Goal: Task Accomplishment & Management: Manage account settings

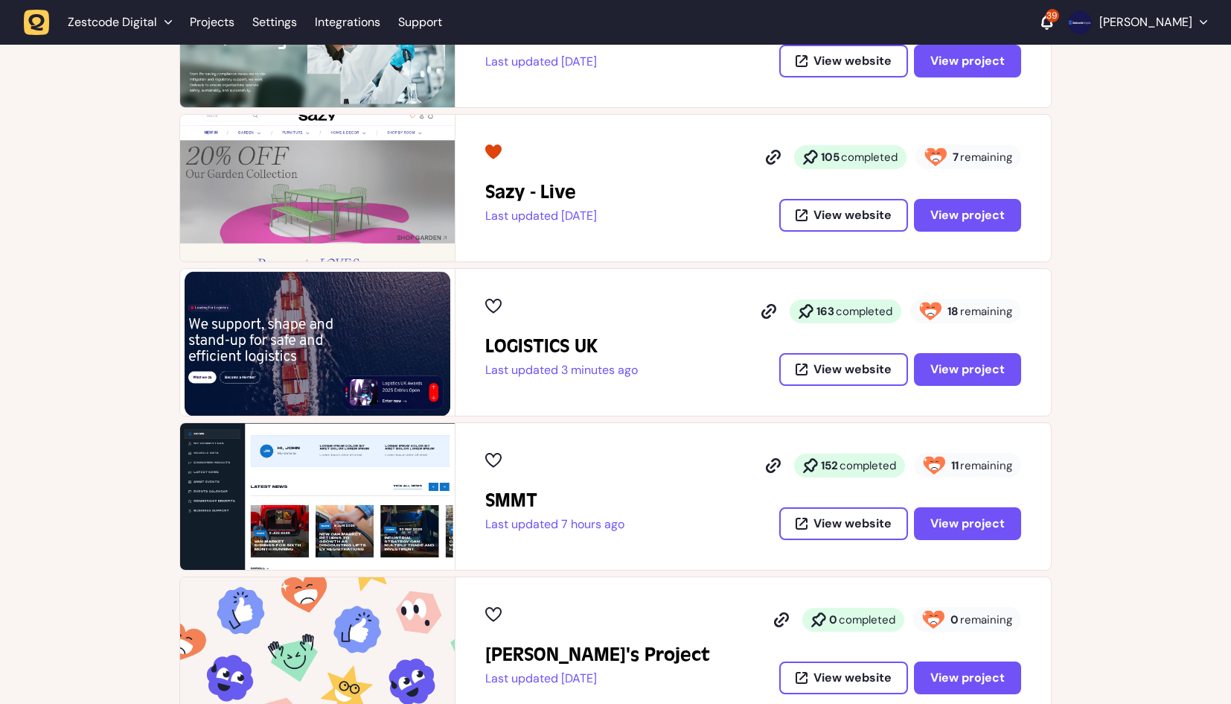
scroll to position [372, 0]
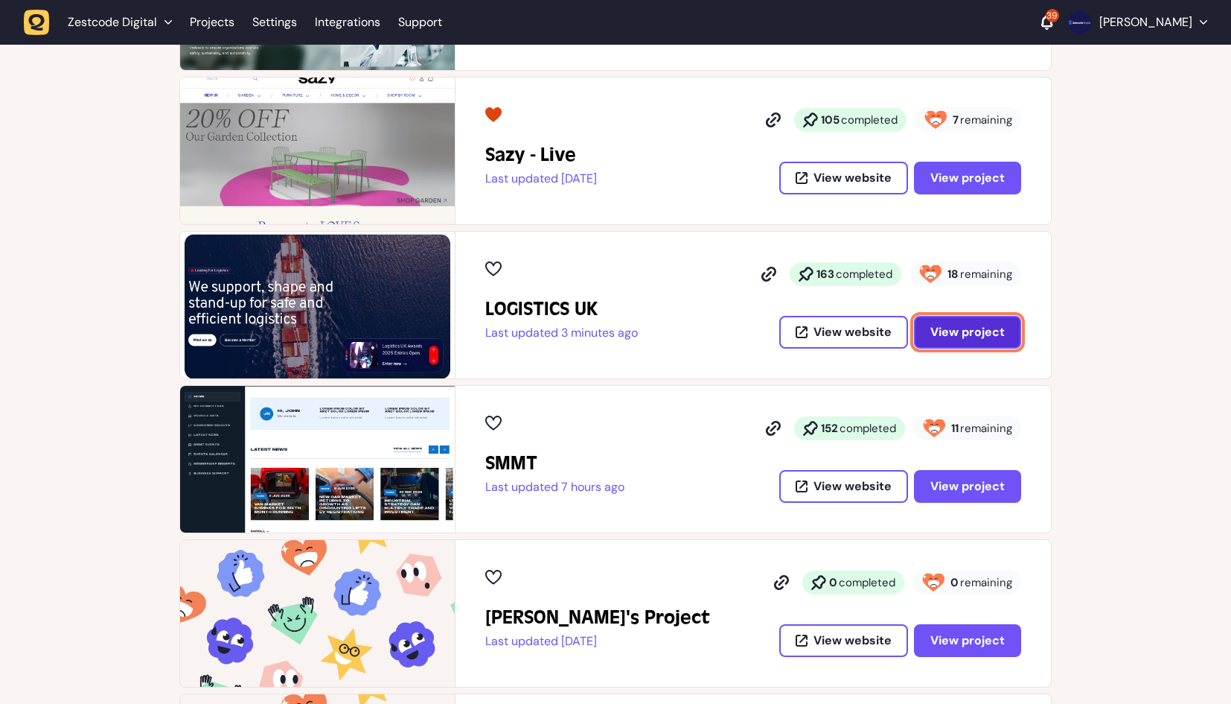
click at [955, 326] on span "View project" at bounding box center [968, 332] width 74 height 12
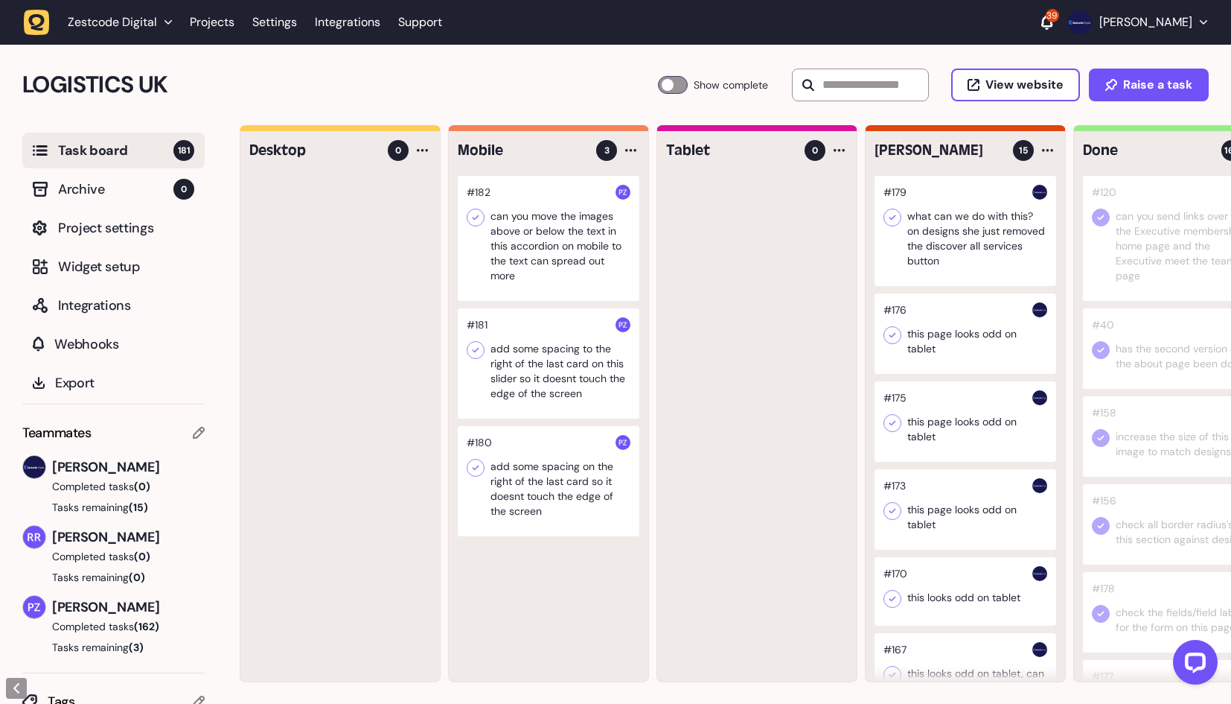
click at [963, 251] on div at bounding box center [966, 231] width 182 height 110
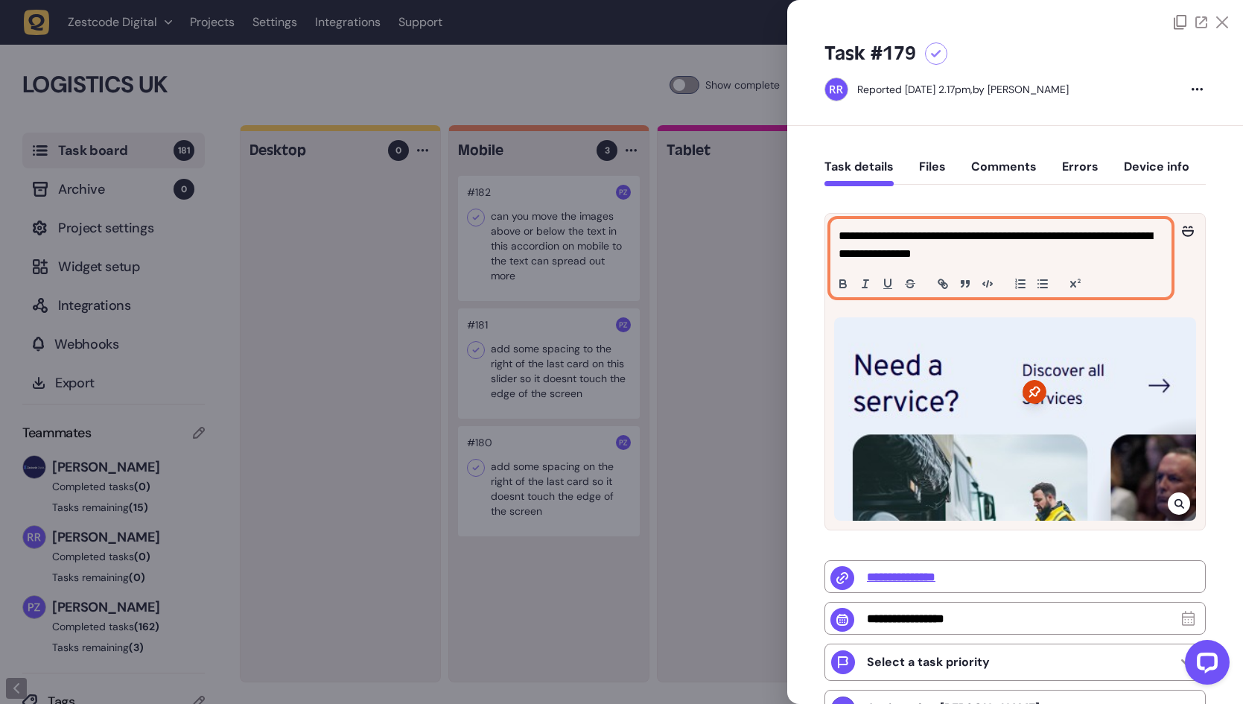
click at [1019, 247] on p "**********" at bounding box center [998, 245] width 321 height 36
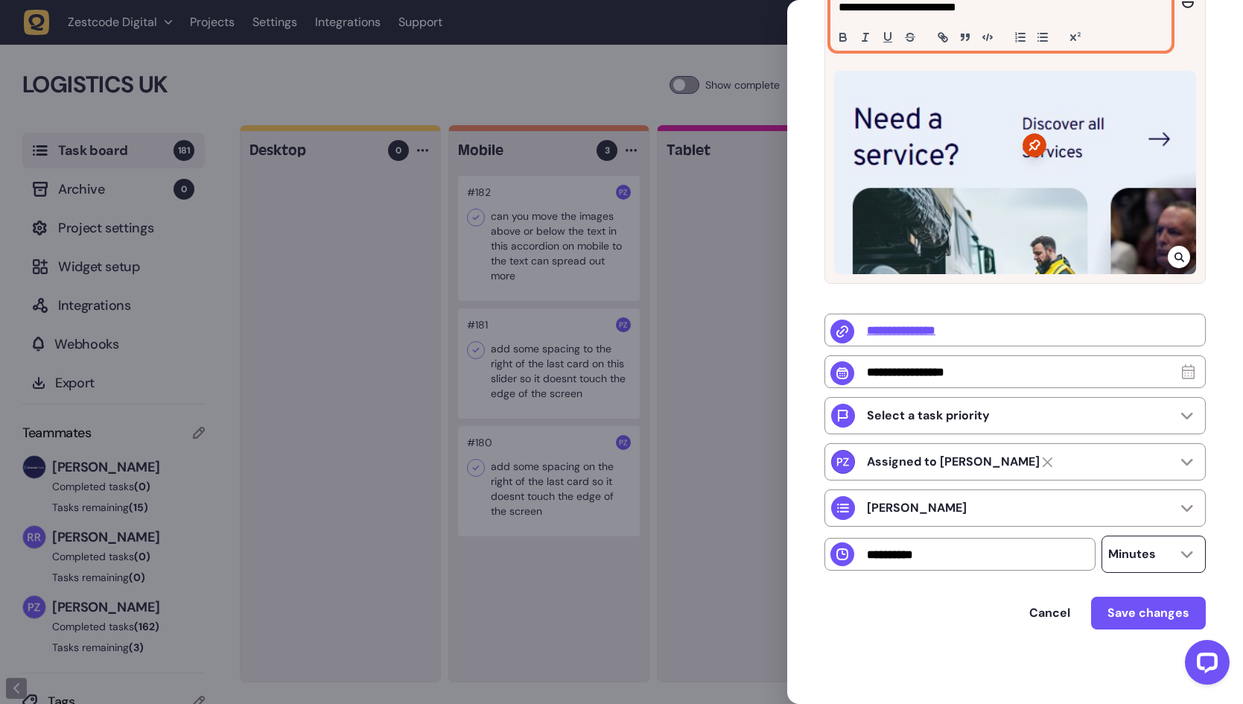
scroll to position [233, 0]
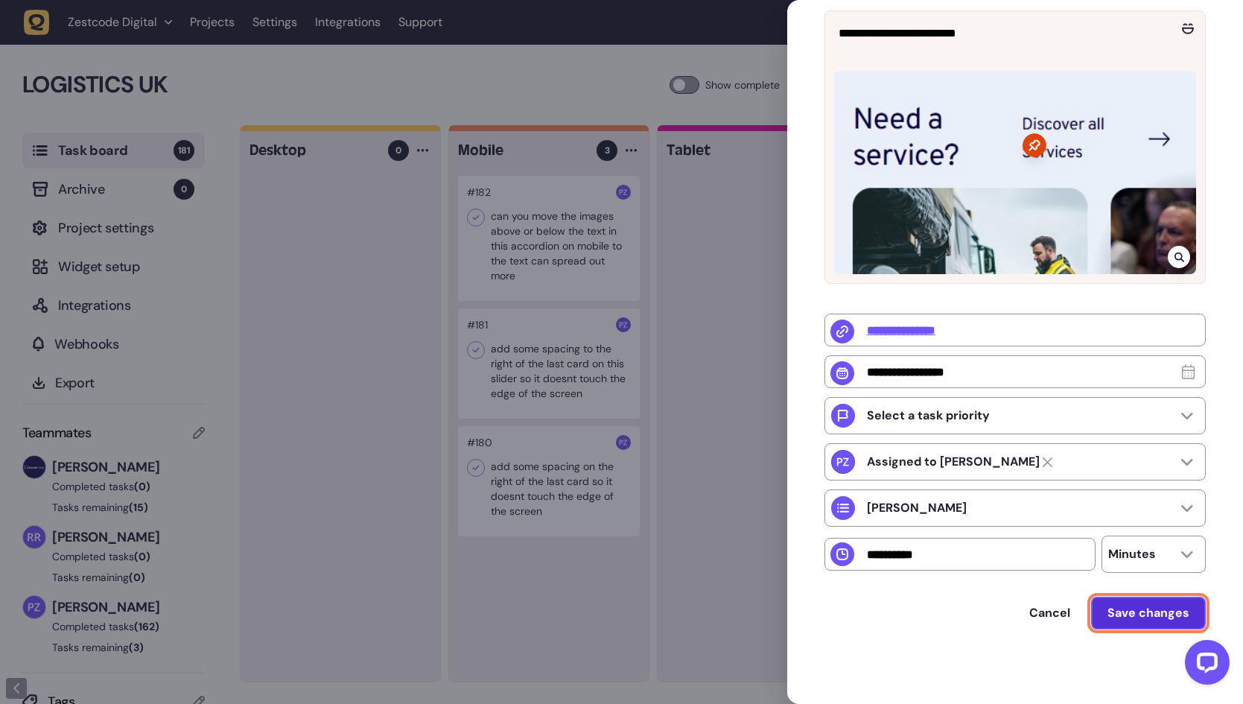
click at [1129, 603] on button "Save changes" at bounding box center [1148, 612] width 115 height 33
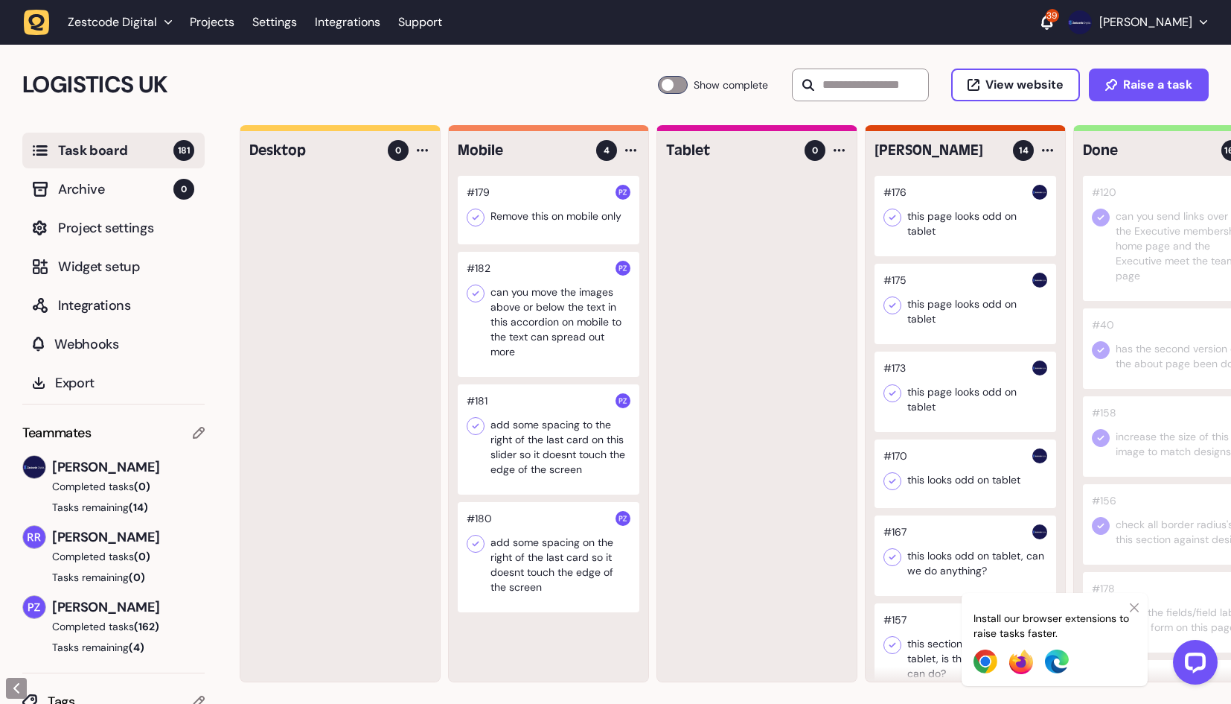
click at [979, 193] on div at bounding box center [966, 216] width 182 height 80
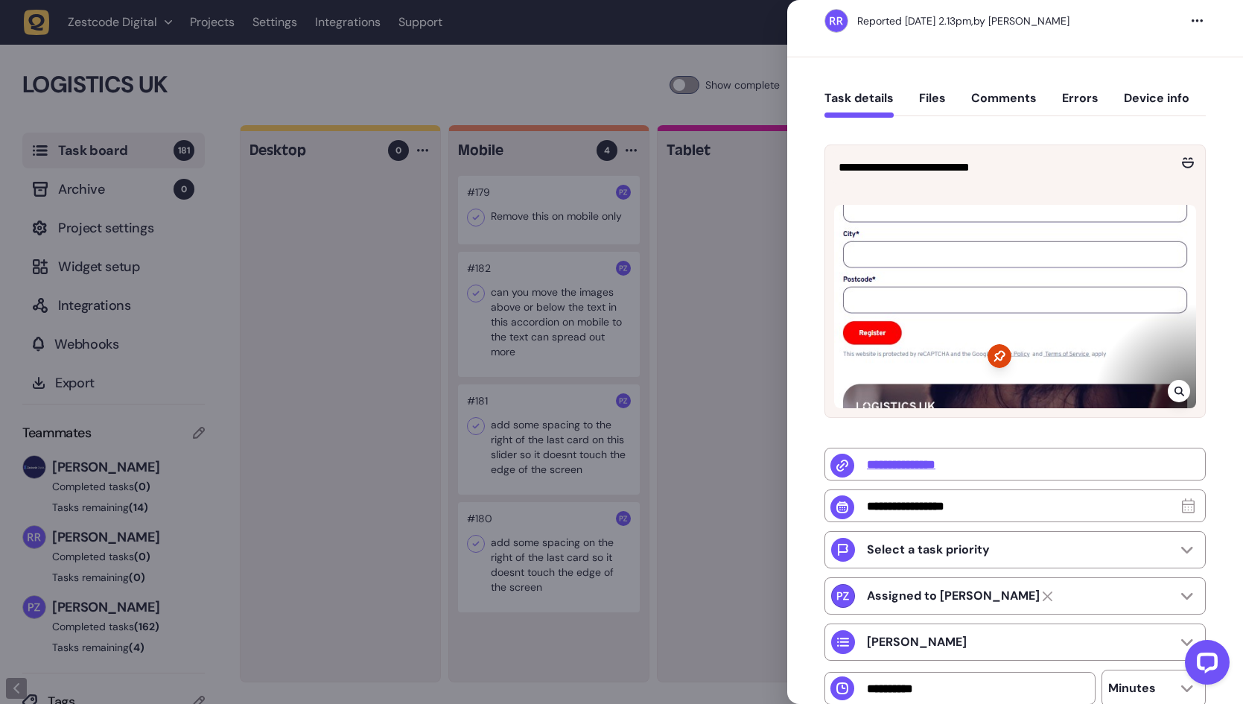
scroll to position [74, 0]
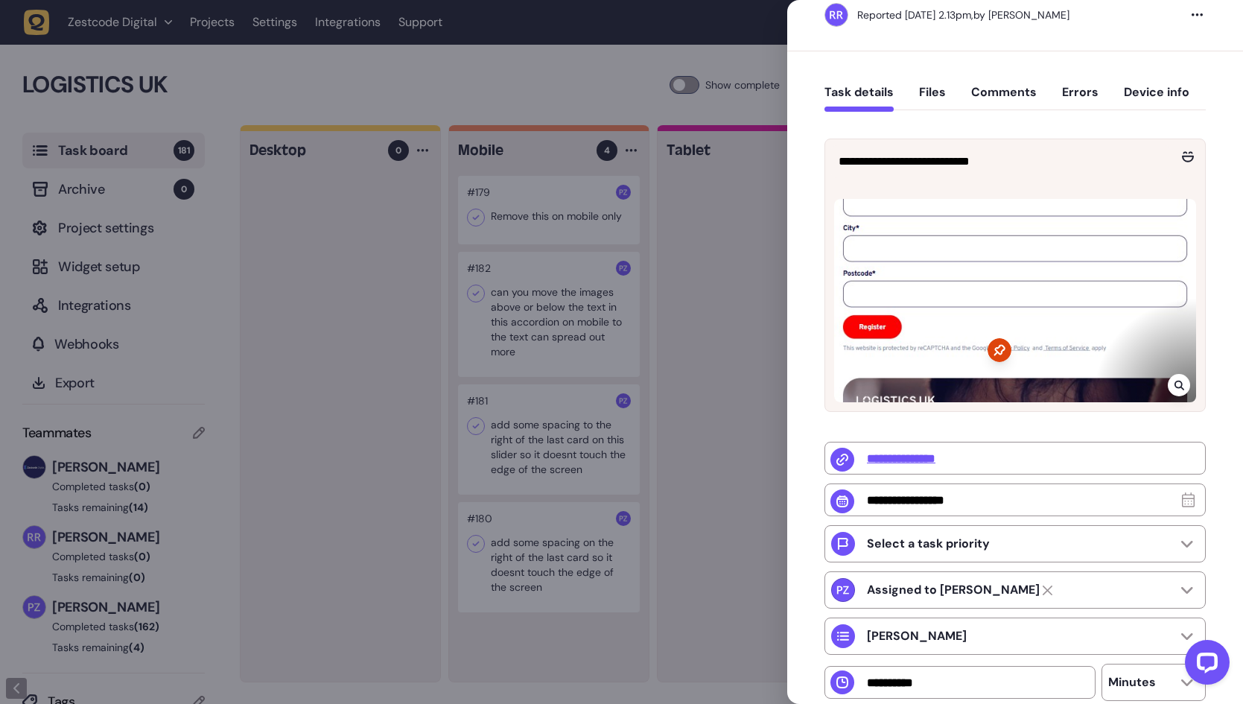
click at [1179, 379] on icon at bounding box center [1179, 385] width 10 height 12
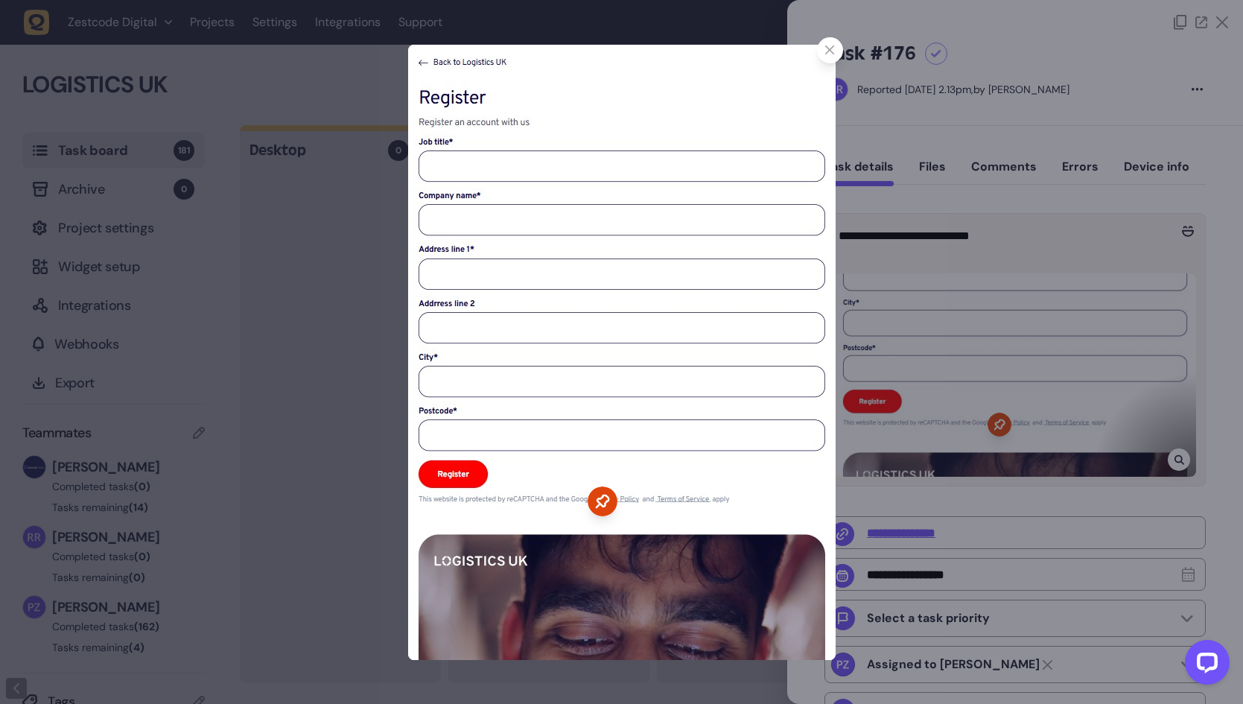
click at [929, 202] on div at bounding box center [621, 352] width 1243 height 704
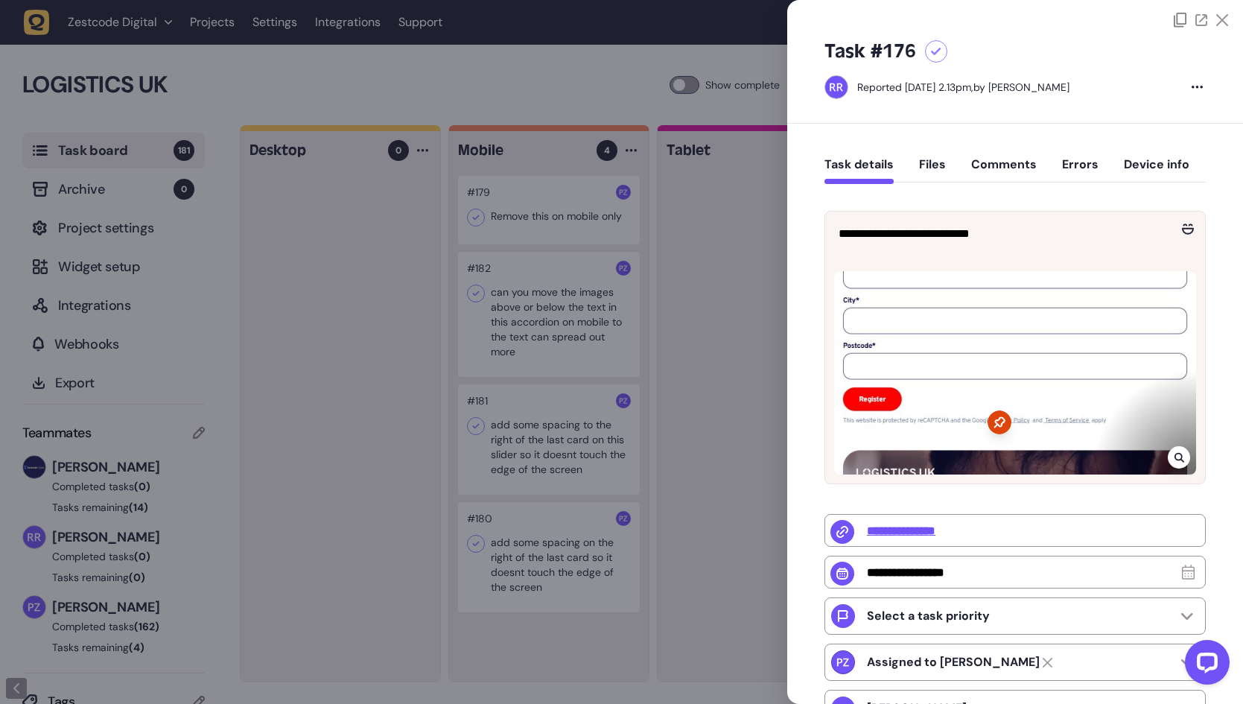
scroll to position [0, 0]
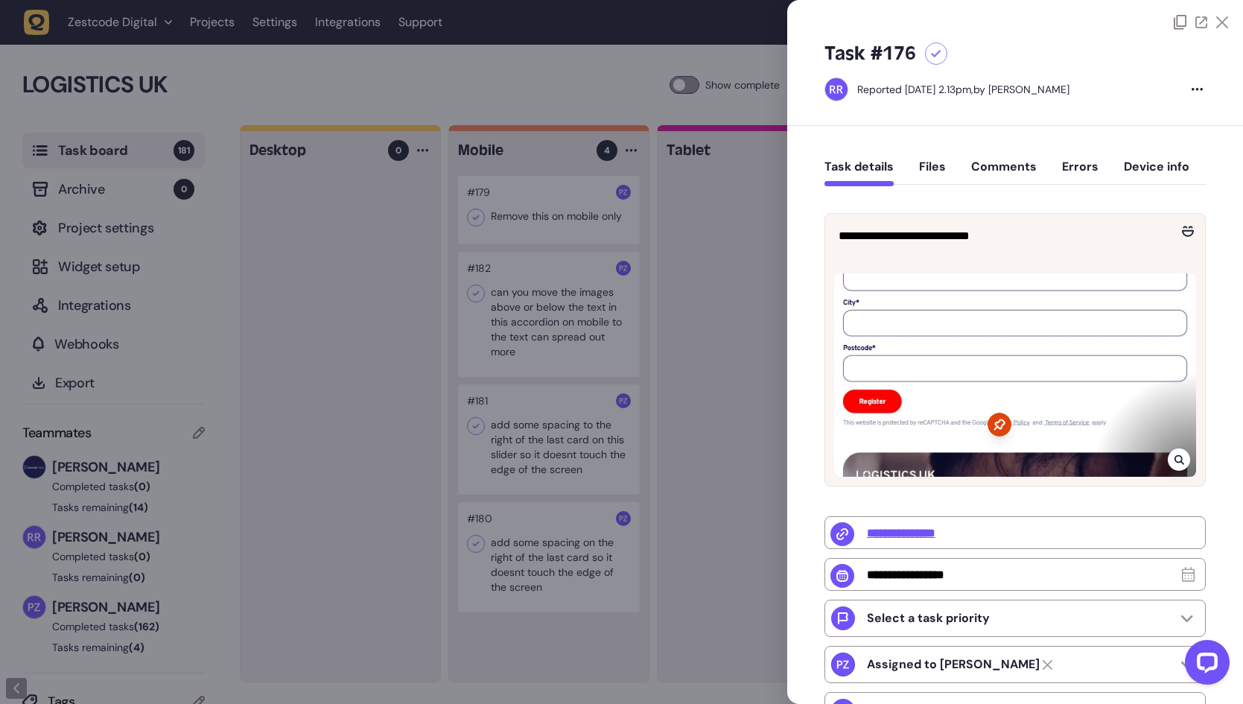
click at [923, 51] on div "Task #176" at bounding box center [1014, 54] width 381 height 24
click at [931, 51] on icon at bounding box center [936, 54] width 10 height 8
click at [636, 293] on div at bounding box center [621, 352] width 1243 height 704
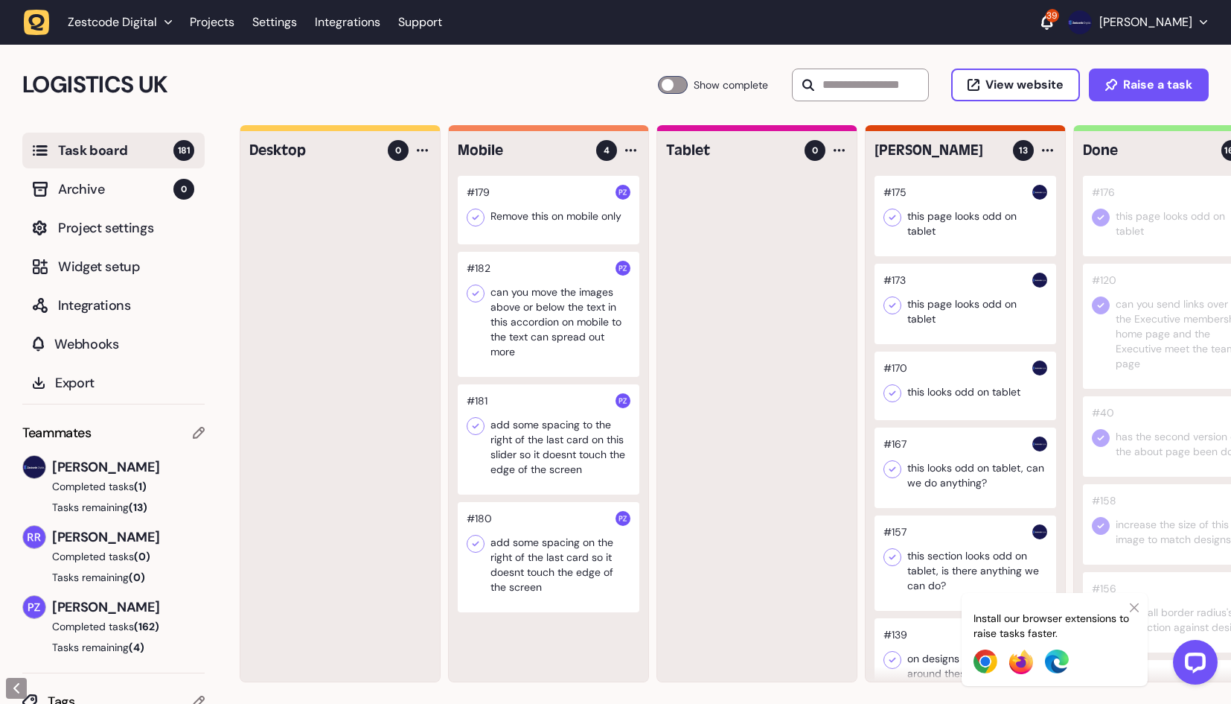
click at [939, 230] on div at bounding box center [966, 216] width 182 height 80
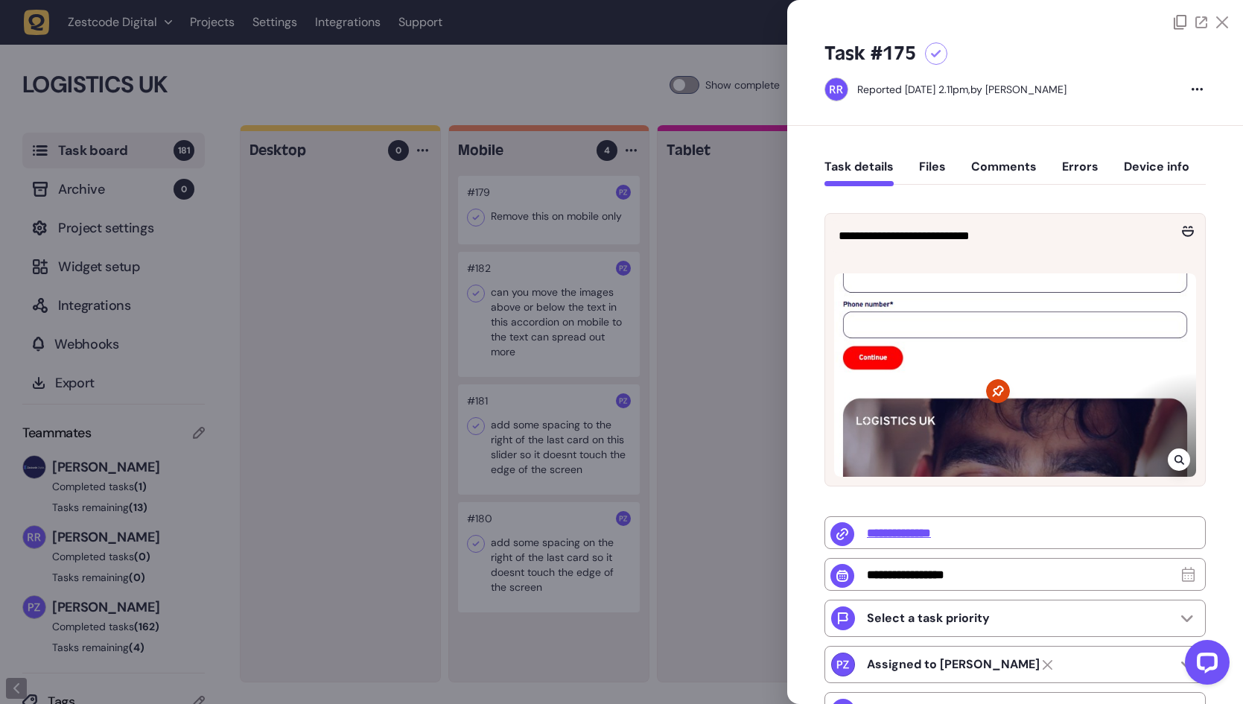
click at [642, 211] on div at bounding box center [621, 352] width 1243 height 704
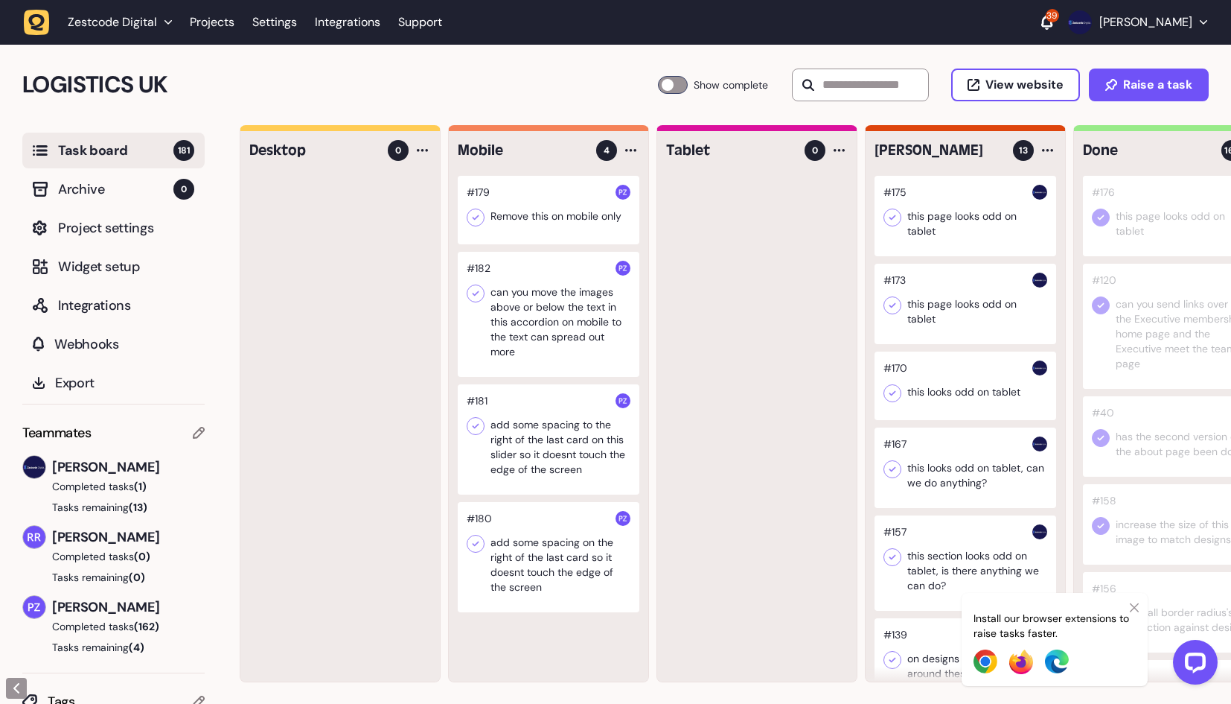
click at [889, 212] on icon at bounding box center [892, 217] width 15 height 15
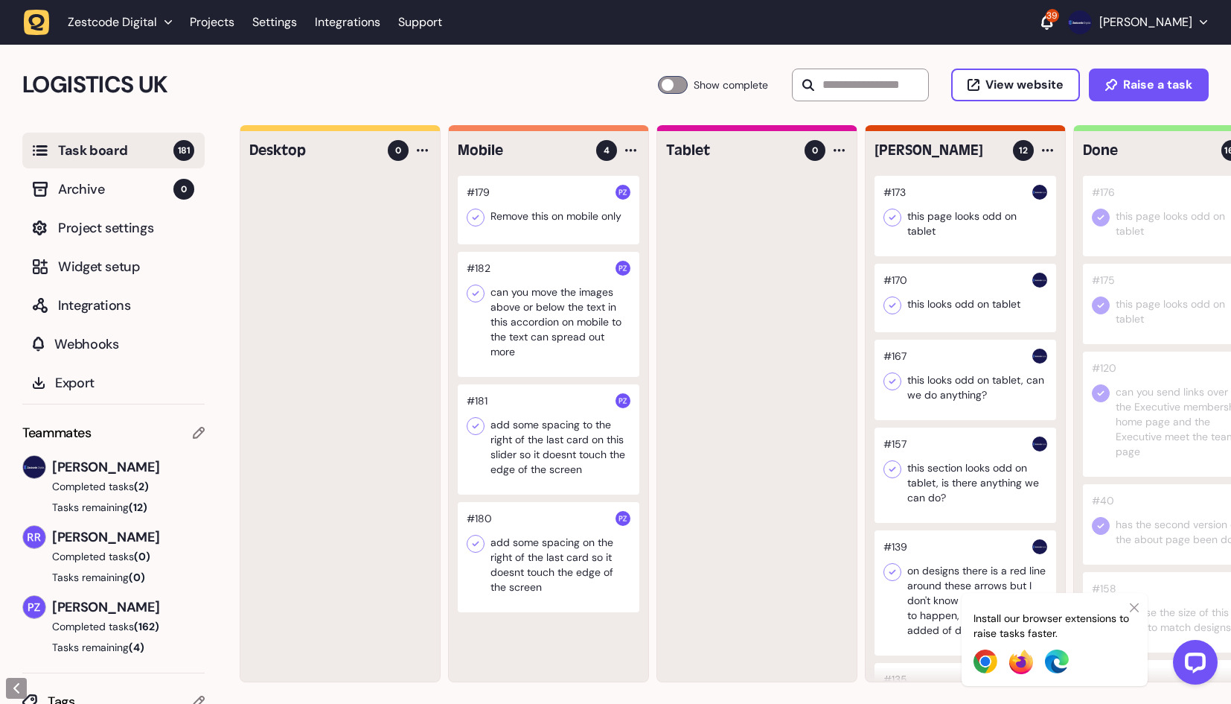
click at [982, 219] on div at bounding box center [966, 216] width 182 height 80
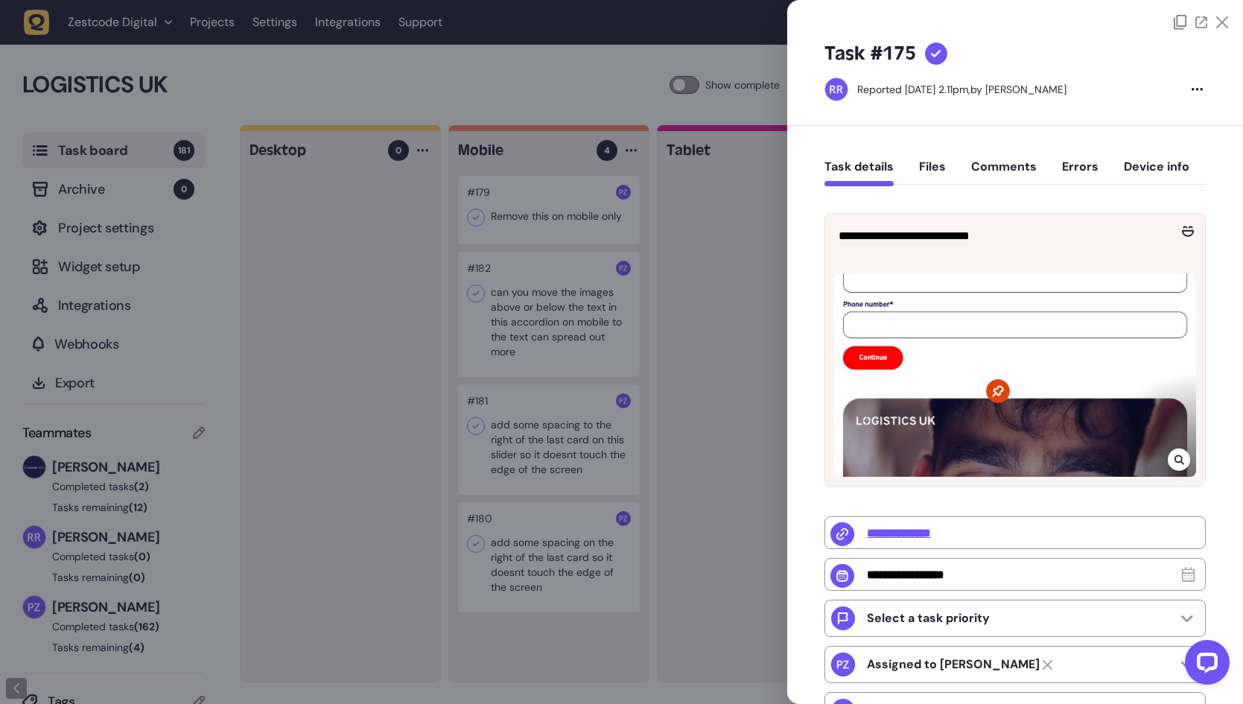
type input "**********"
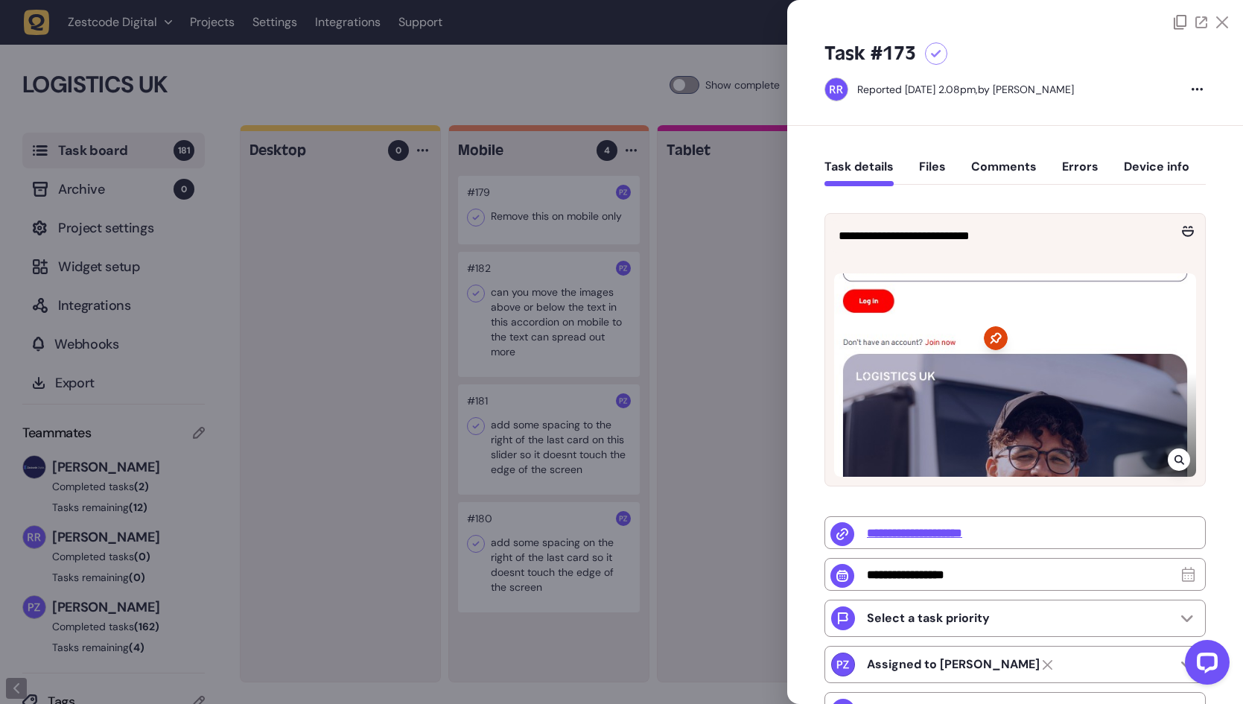
click at [1171, 450] on div at bounding box center [1178, 459] width 22 height 22
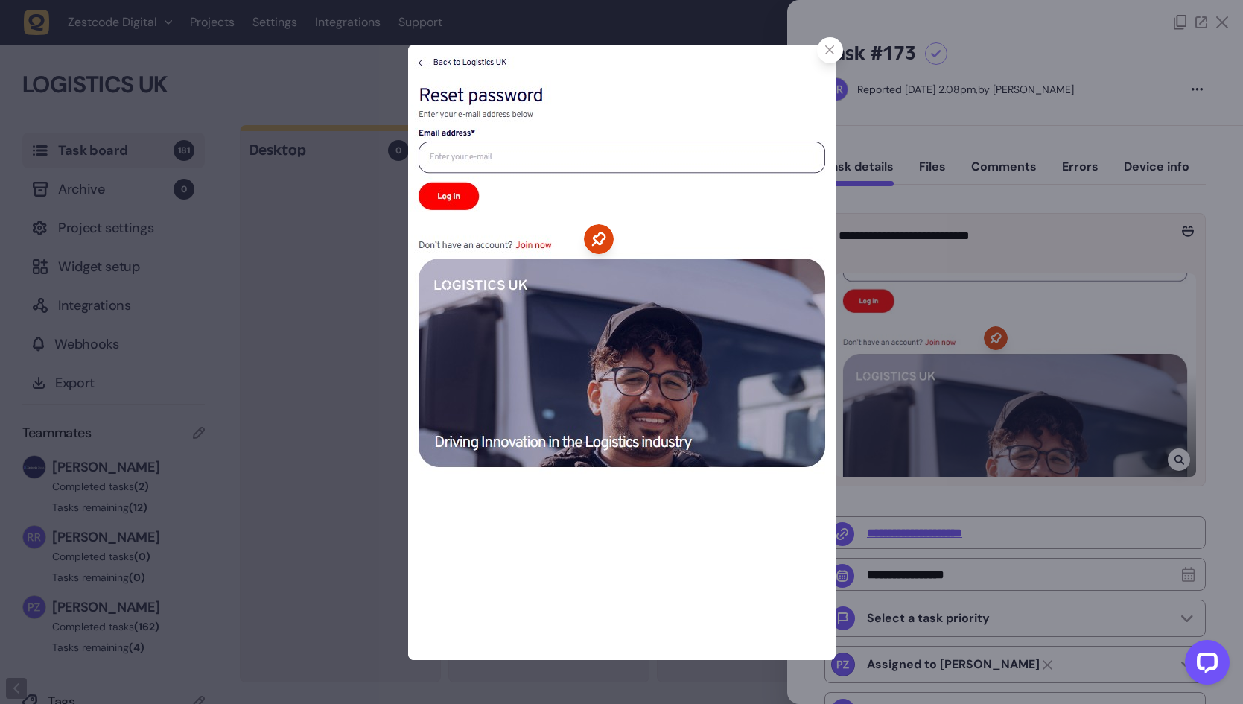
click at [932, 363] on div at bounding box center [621, 352] width 1243 height 704
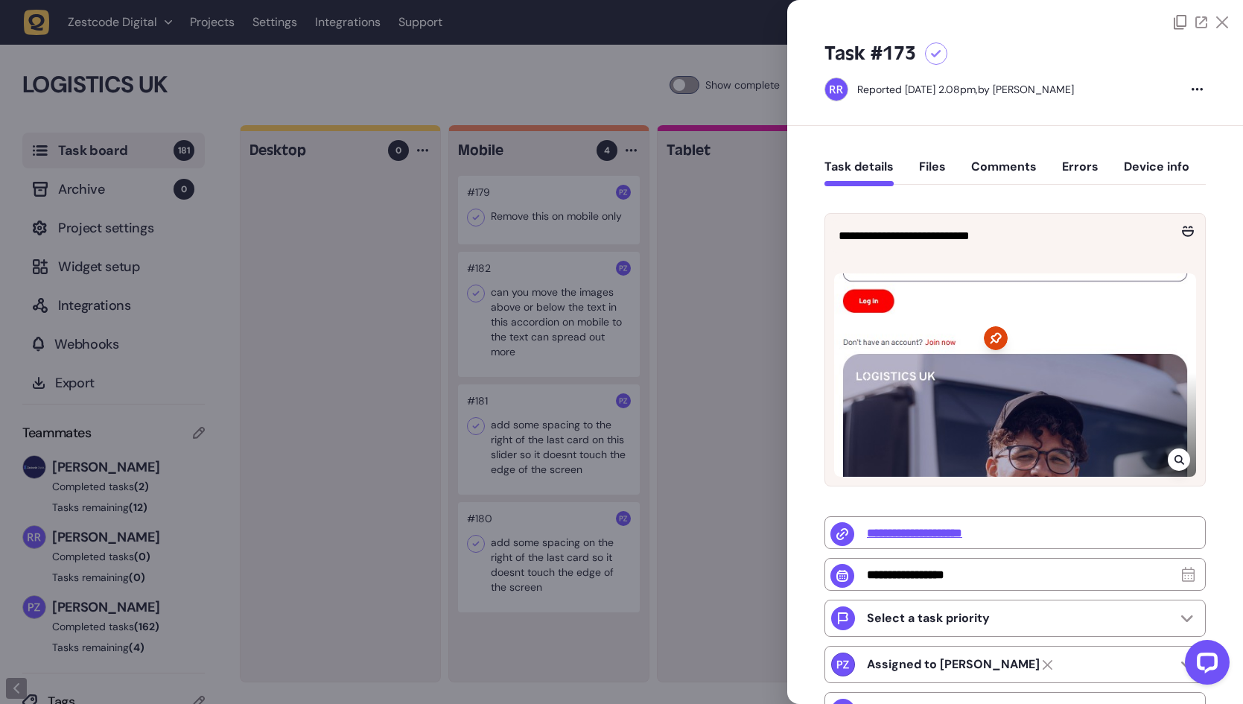
click at [938, 58] on div at bounding box center [936, 53] width 22 height 22
click at [697, 214] on div at bounding box center [621, 352] width 1243 height 704
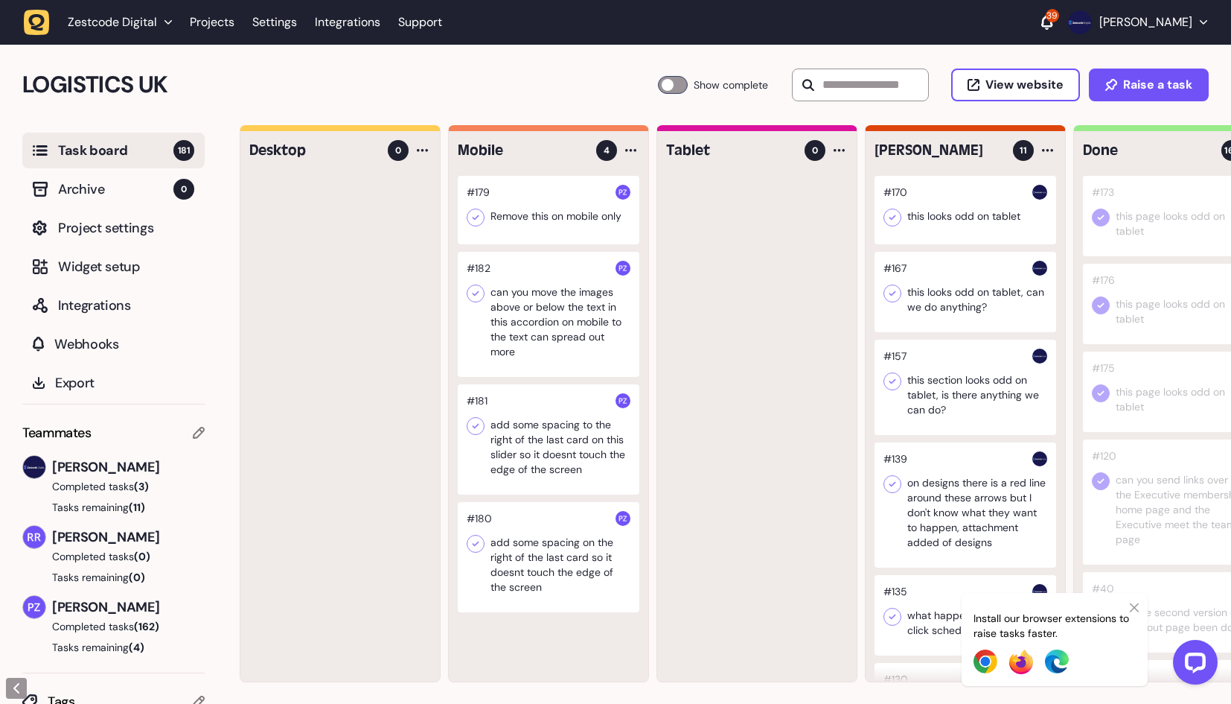
click at [976, 220] on div at bounding box center [966, 210] width 182 height 68
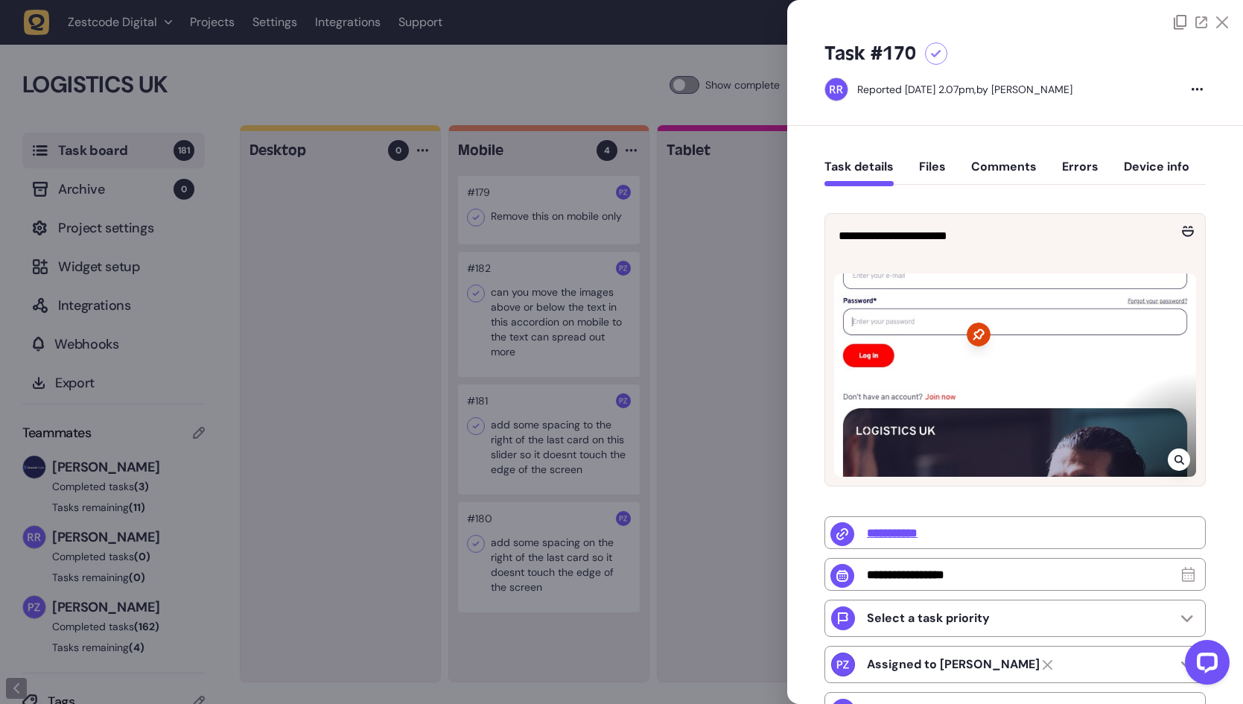
click at [928, 57] on div at bounding box center [936, 53] width 22 height 22
click at [720, 367] on div at bounding box center [621, 352] width 1243 height 704
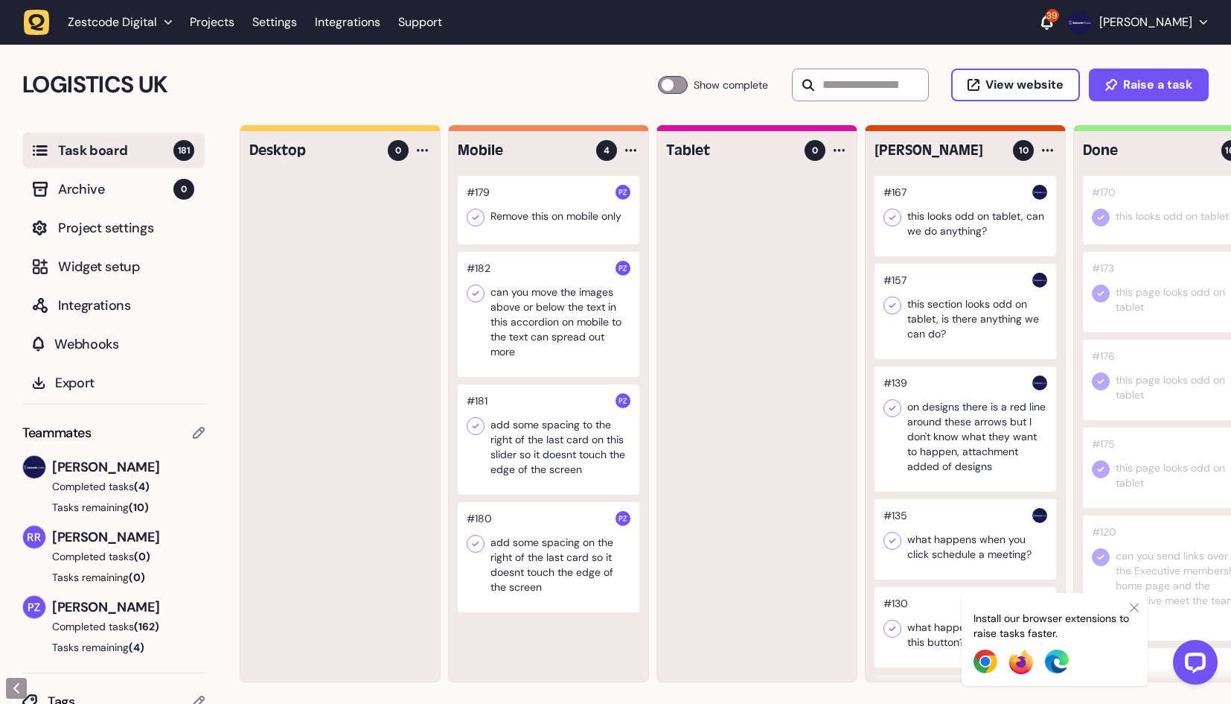
click at [984, 222] on div at bounding box center [966, 216] width 182 height 80
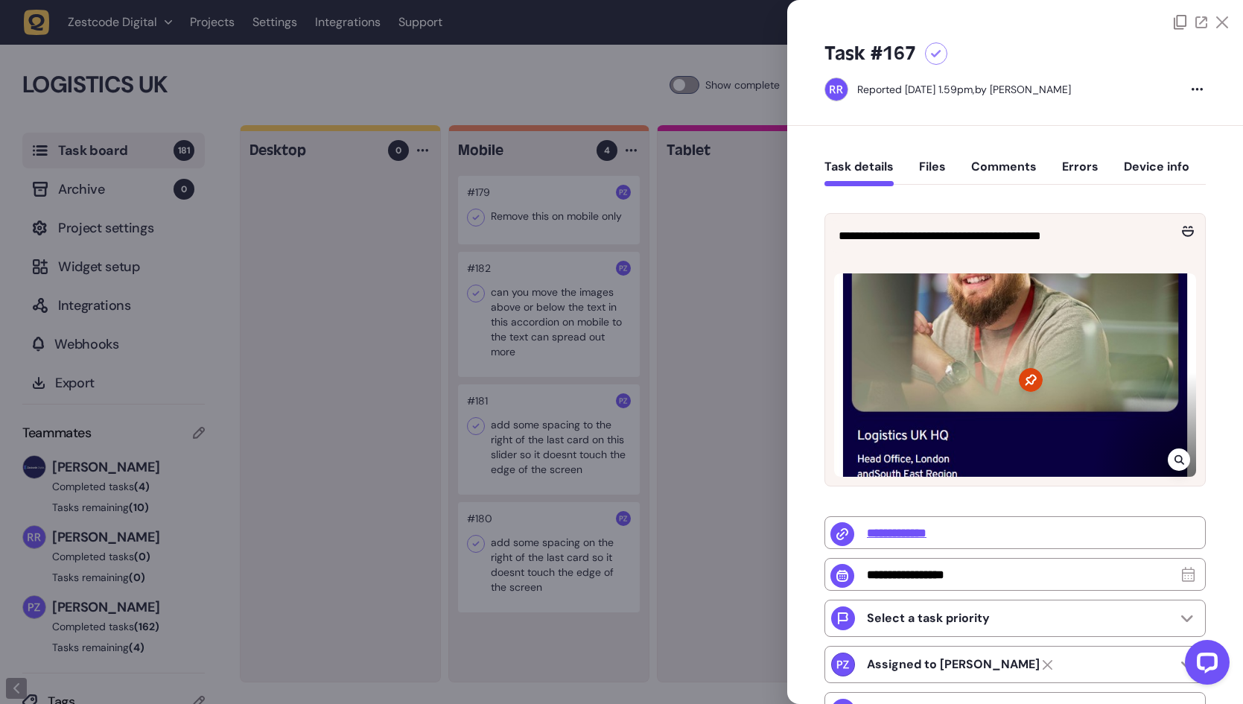
click at [1174, 461] on icon at bounding box center [1179, 459] width 10 height 12
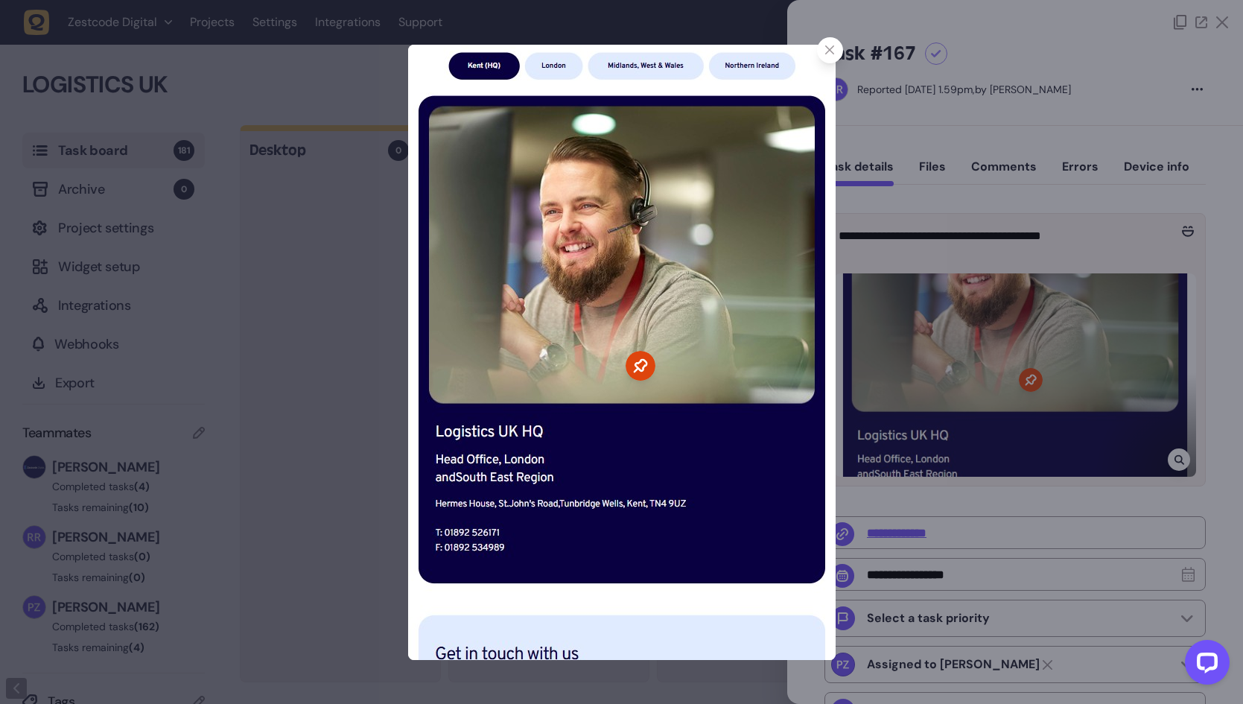
click at [1103, 374] on div at bounding box center [621, 352] width 1243 height 704
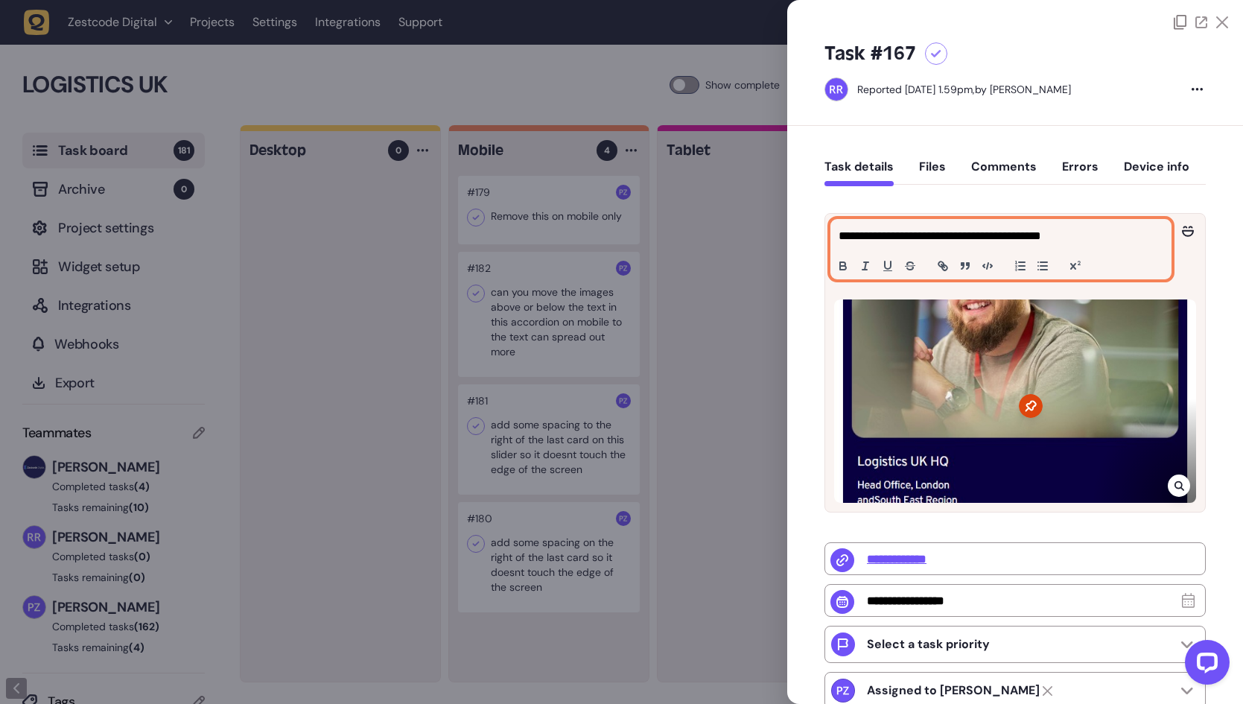
click at [1036, 246] on div "**********" at bounding box center [1000, 249] width 339 height 59
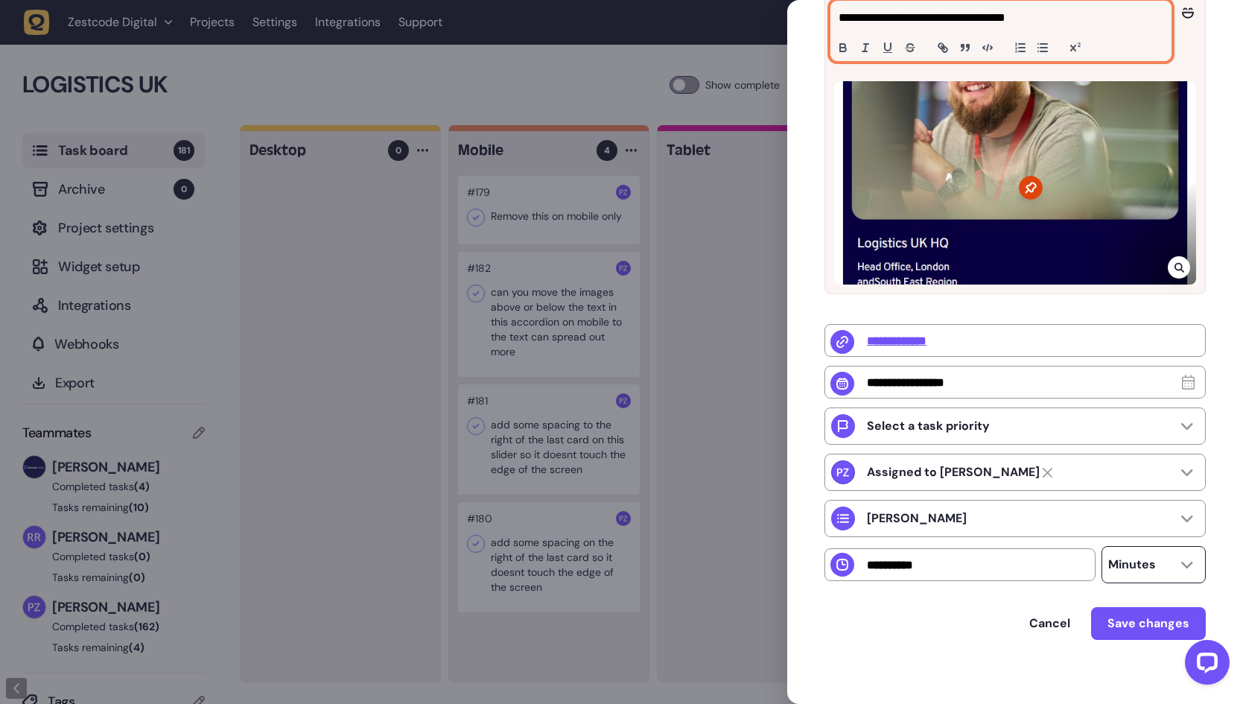
scroll to position [233, 0]
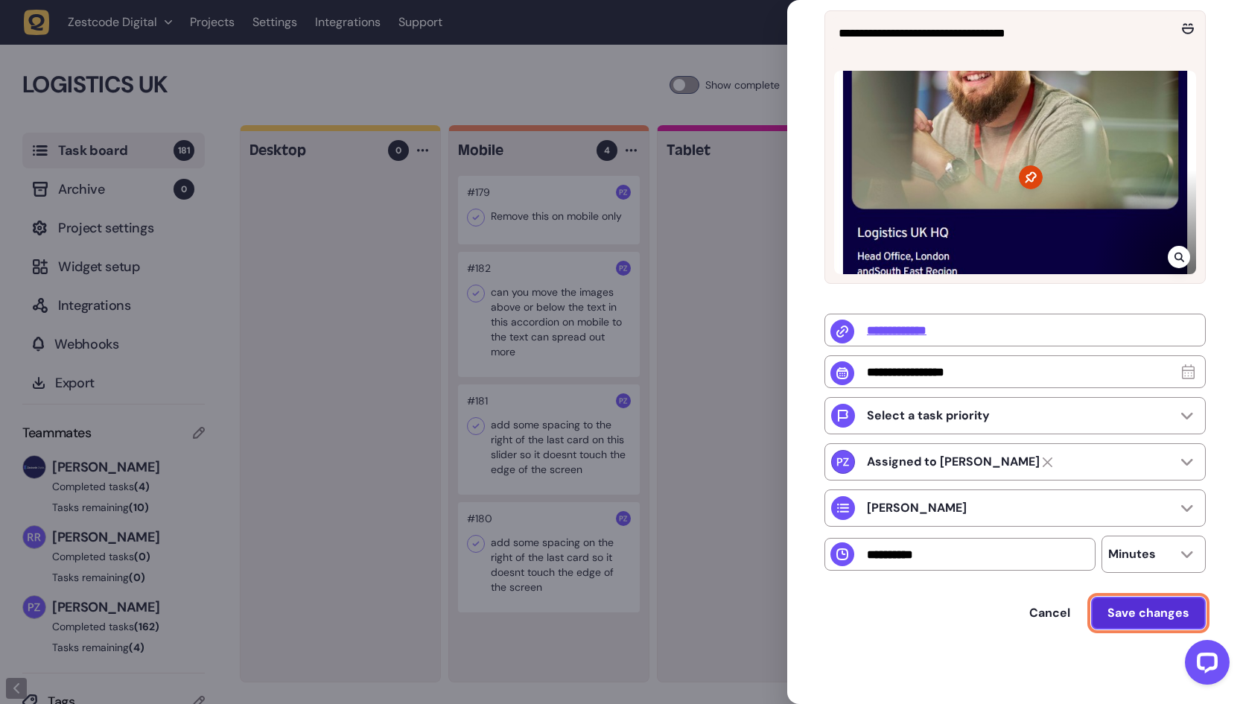
click at [1149, 604] on button "Save changes" at bounding box center [1148, 612] width 115 height 33
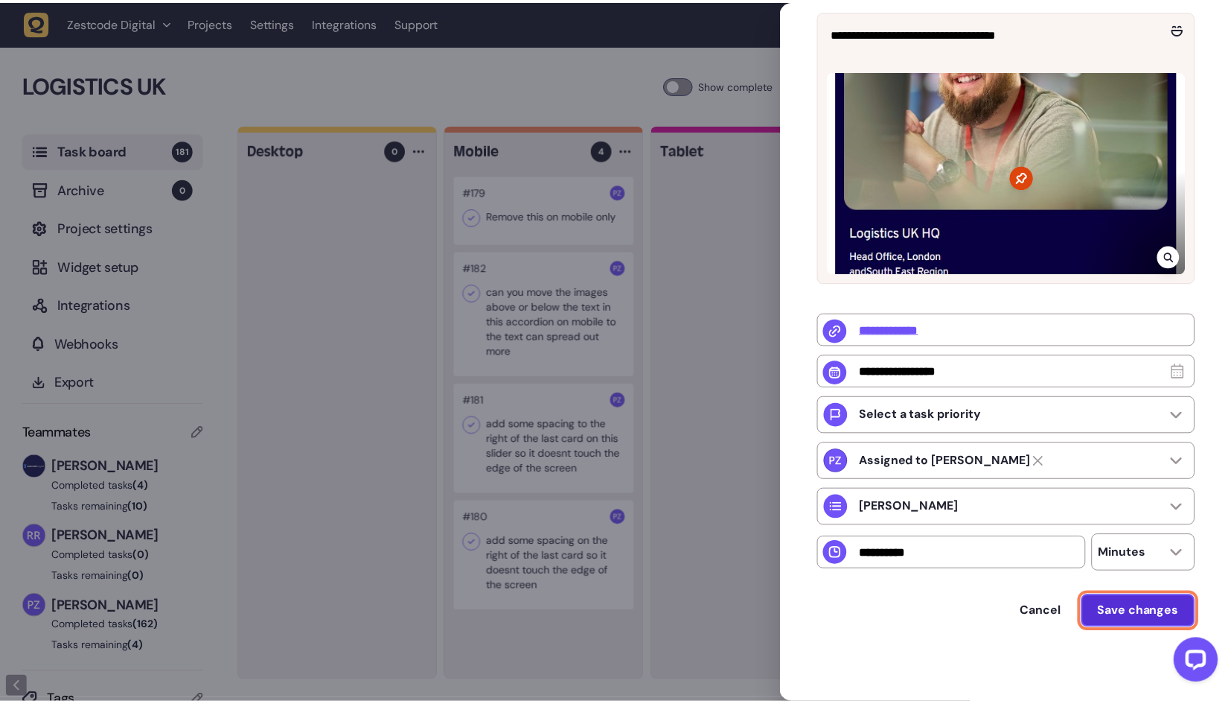
scroll to position [0, 0]
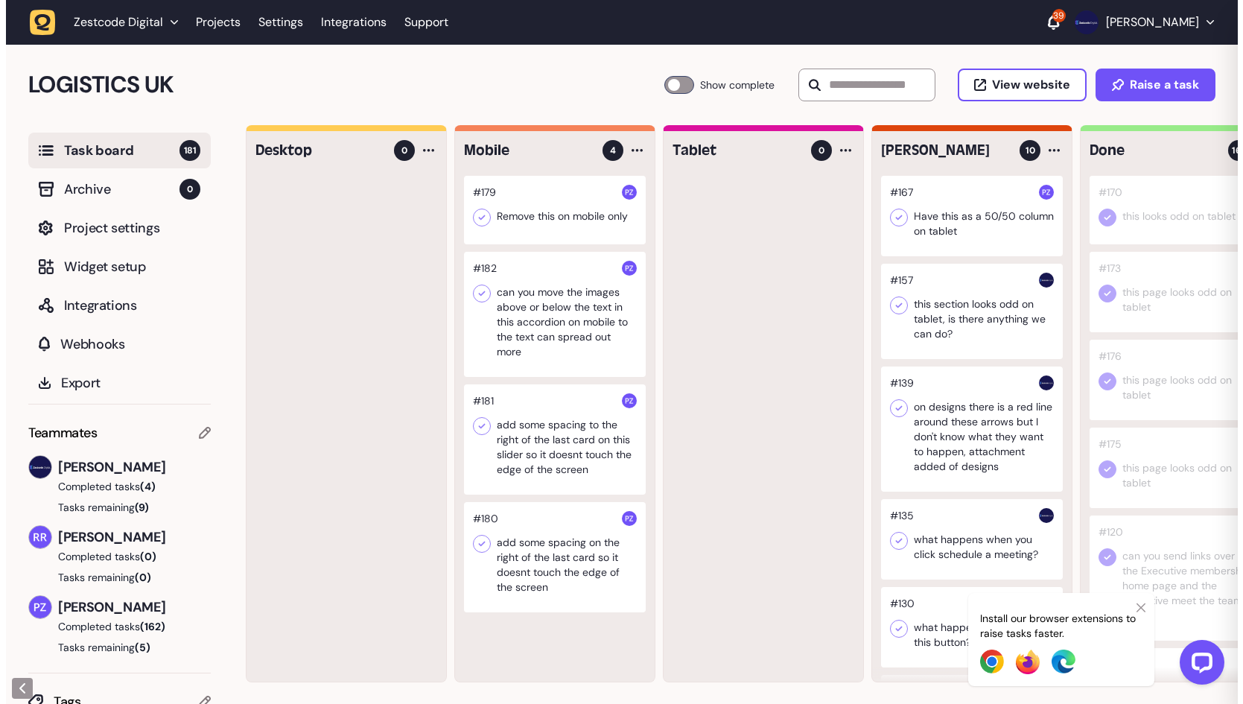
scroll to position [1, 0]
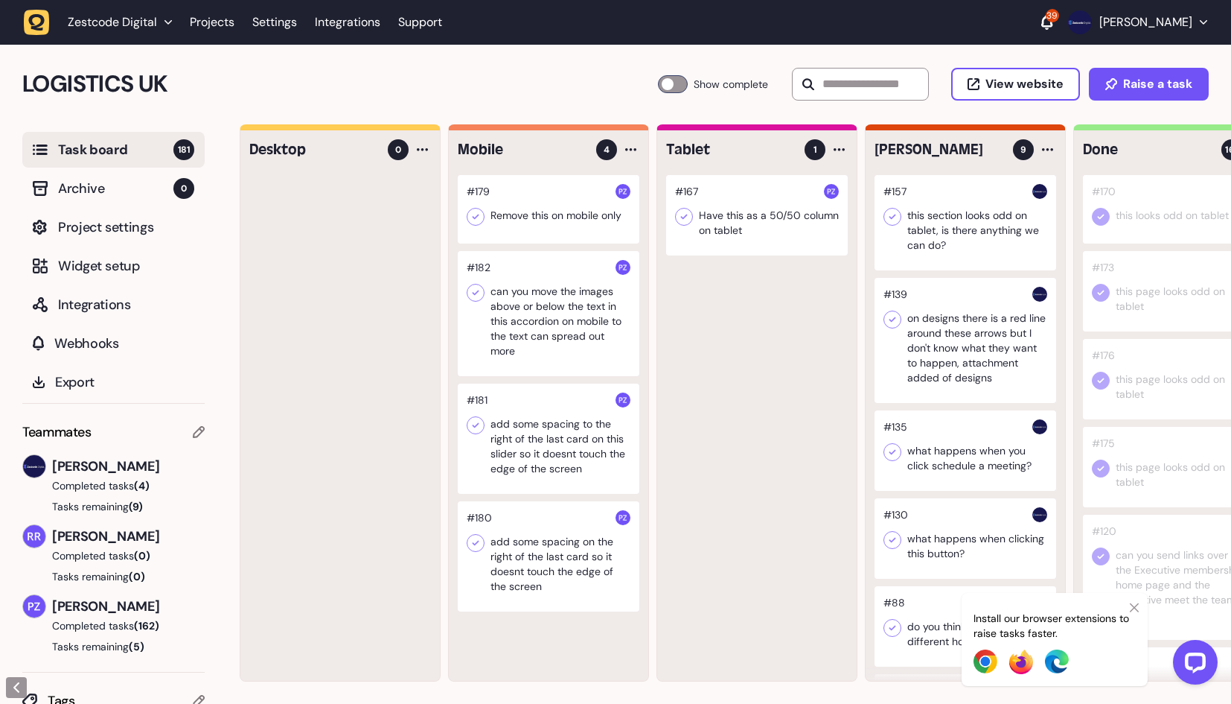
click at [1004, 232] on div at bounding box center [966, 222] width 182 height 95
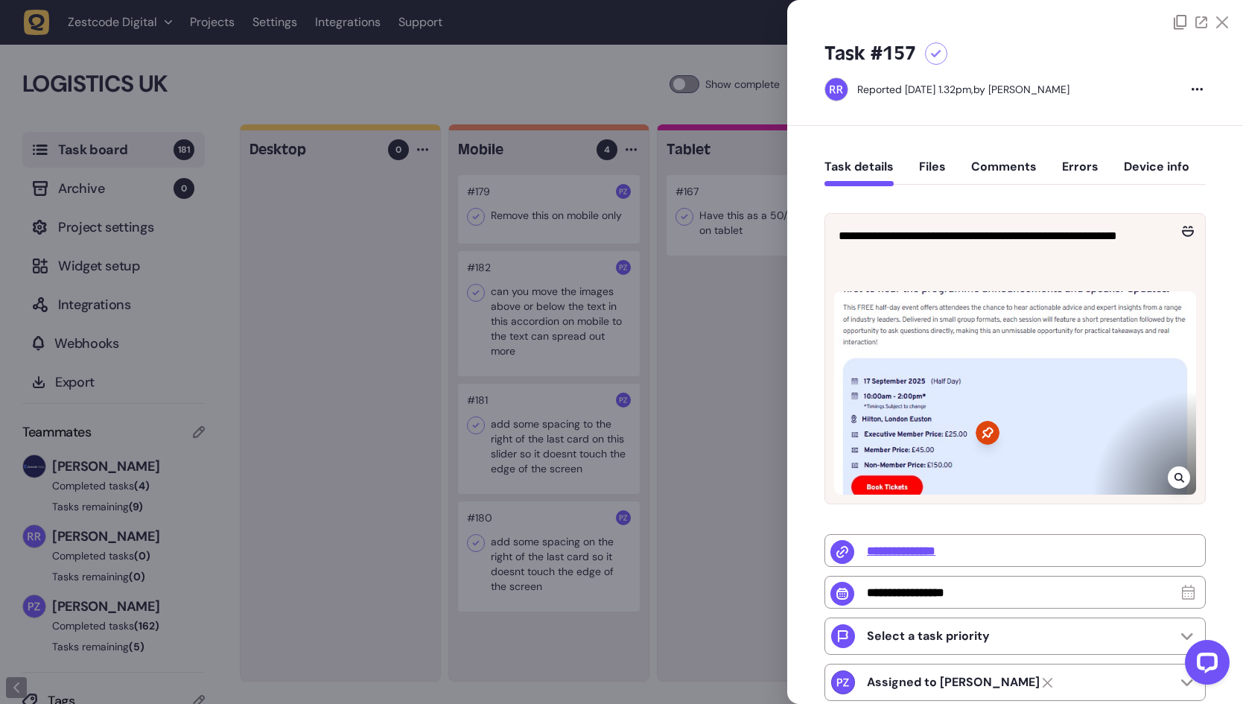
click at [1174, 474] on icon at bounding box center [1179, 477] width 10 height 12
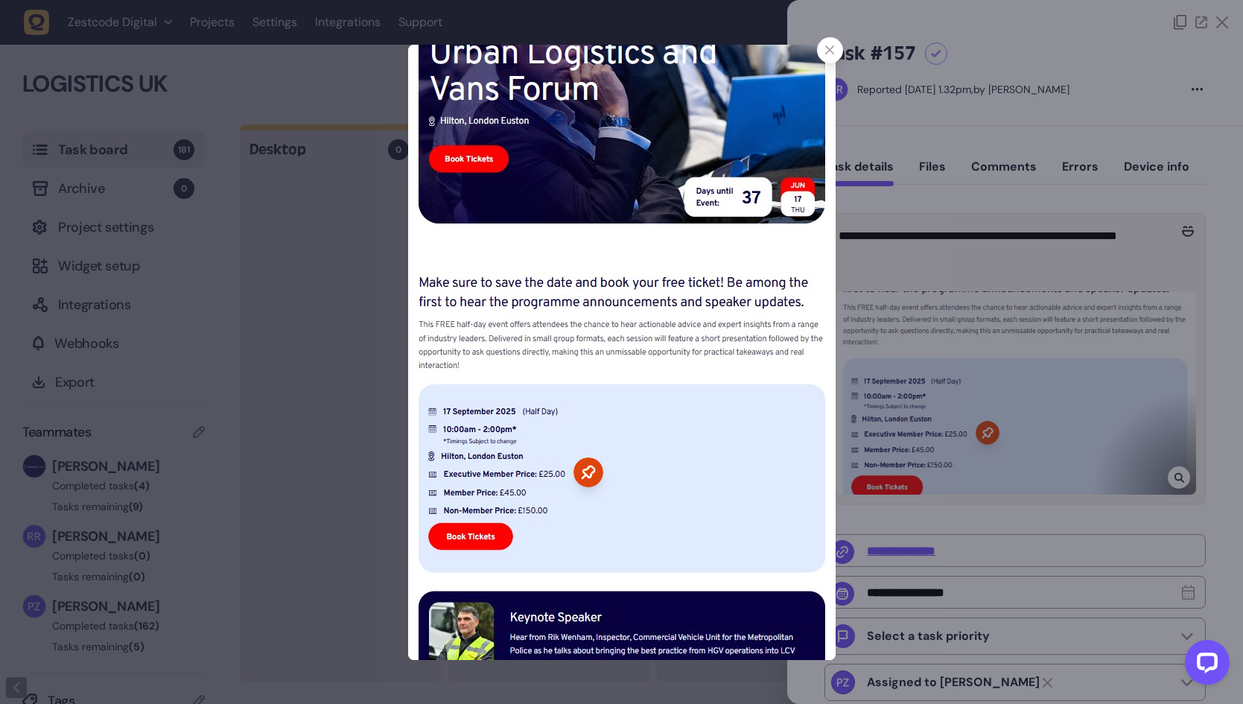
click at [1063, 436] on div at bounding box center [621, 352] width 1243 height 704
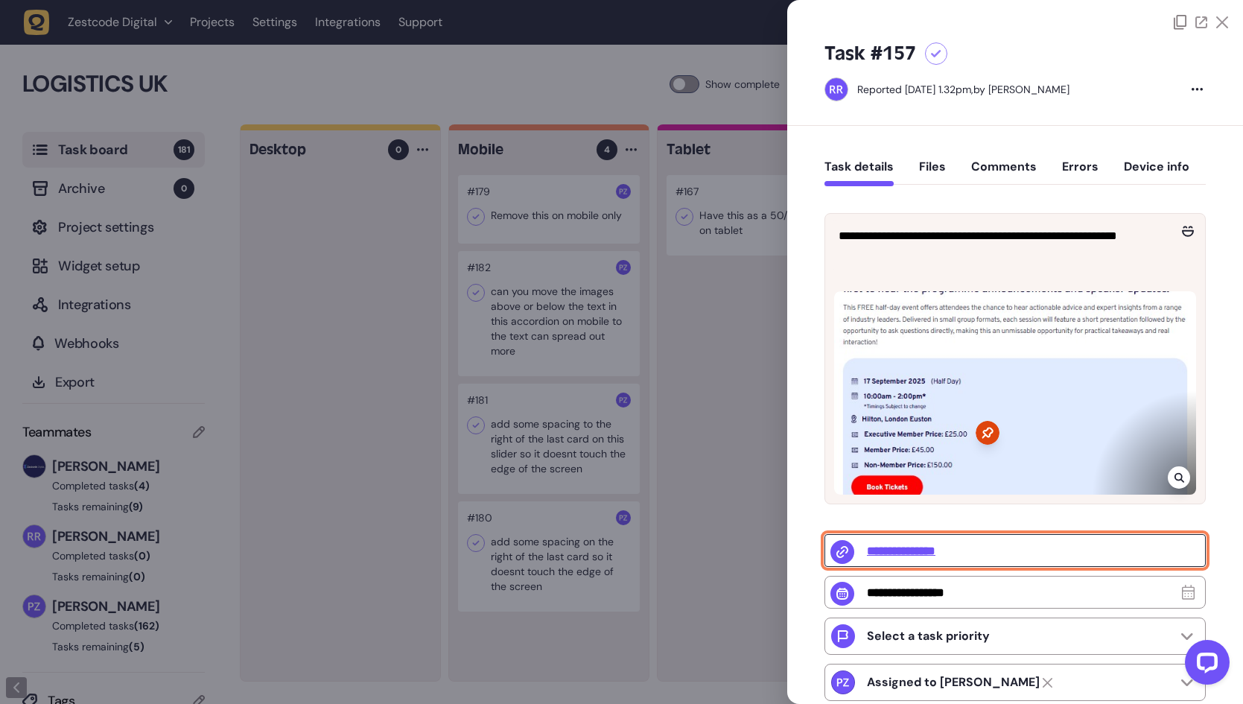
click at [928, 540] on input "**********" at bounding box center [1014, 550] width 381 height 33
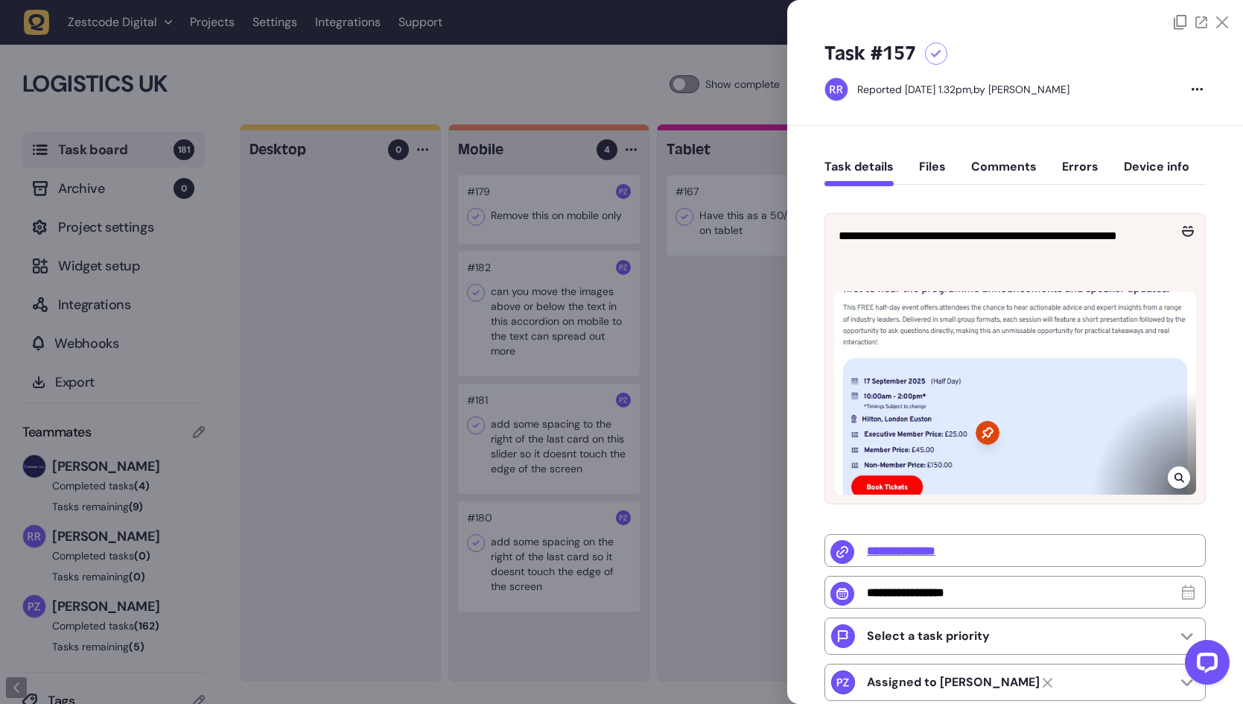
click at [1174, 476] on icon at bounding box center [1179, 477] width 10 height 12
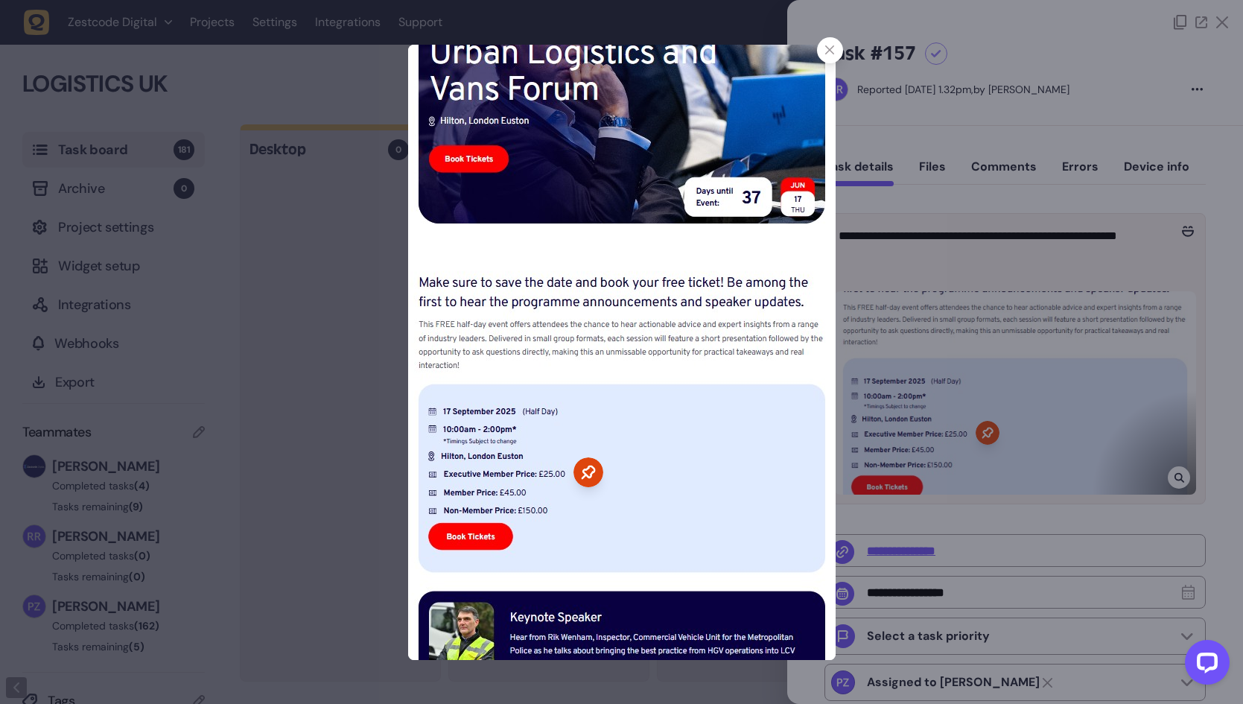
click at [983, 388] on div at bounding box center [621, 352] width 1243 height 704
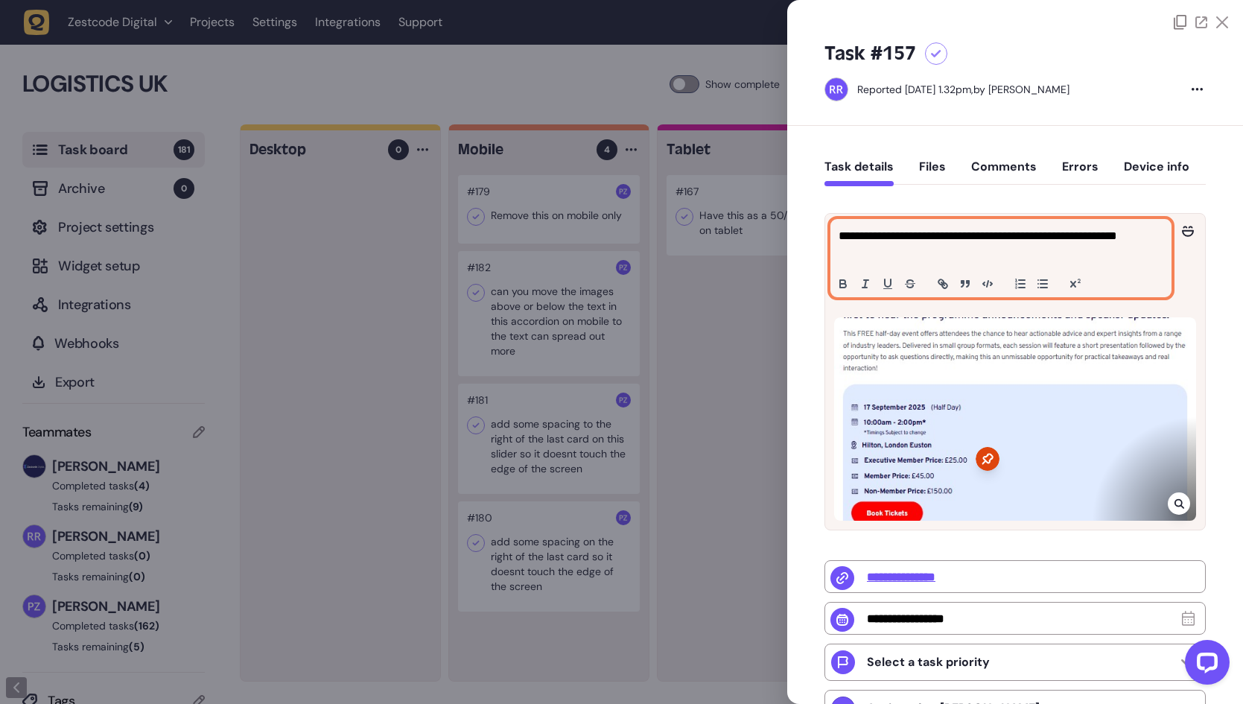
click at [975, 253] on p "**********" at bounding box center [998, 245] width 321 height 36
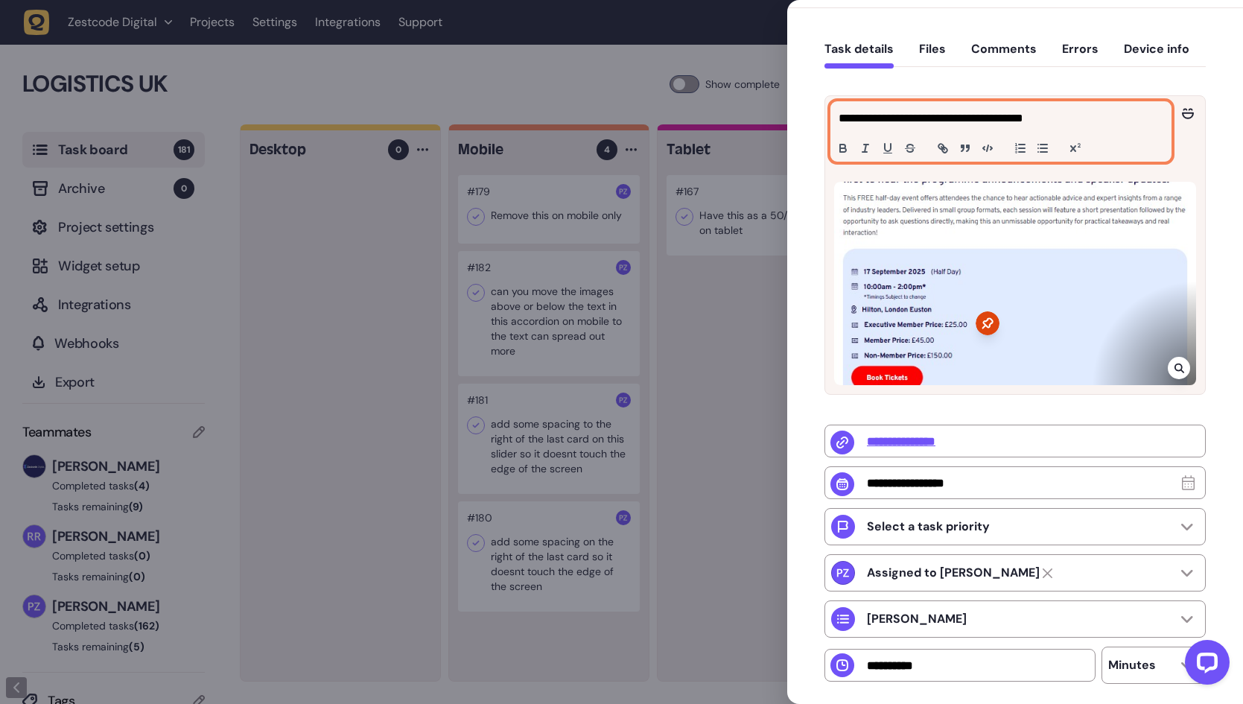
scroll to position [233, 0]
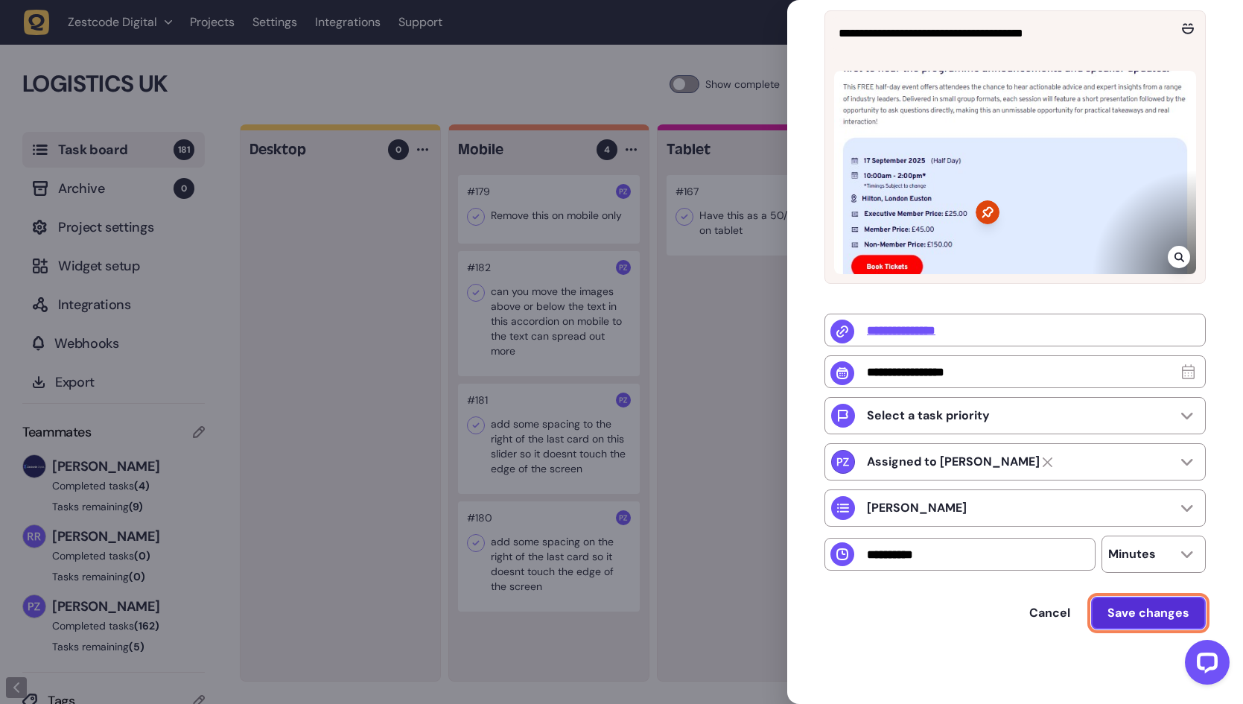
click at [1115, 615] on span "Save changes" at bounding box center [1148, 613] width 82 height 12
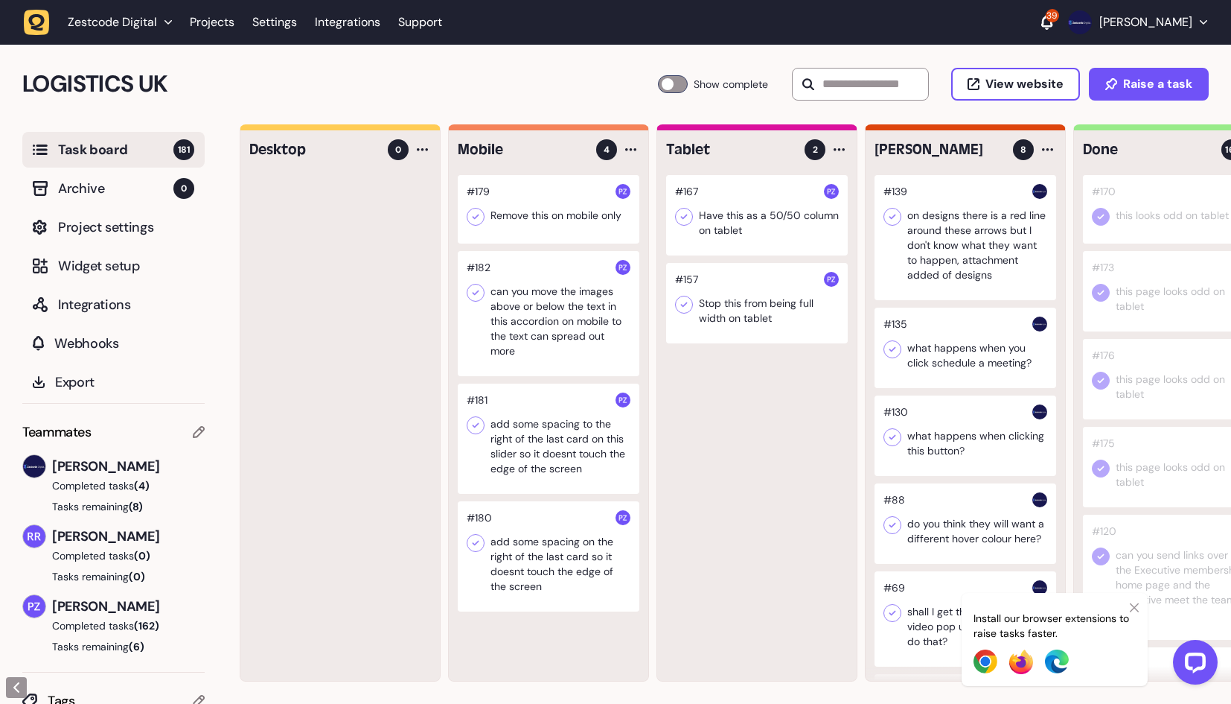
click at [902, 229] on div at bounding box center [966, 237] width 182 height 125
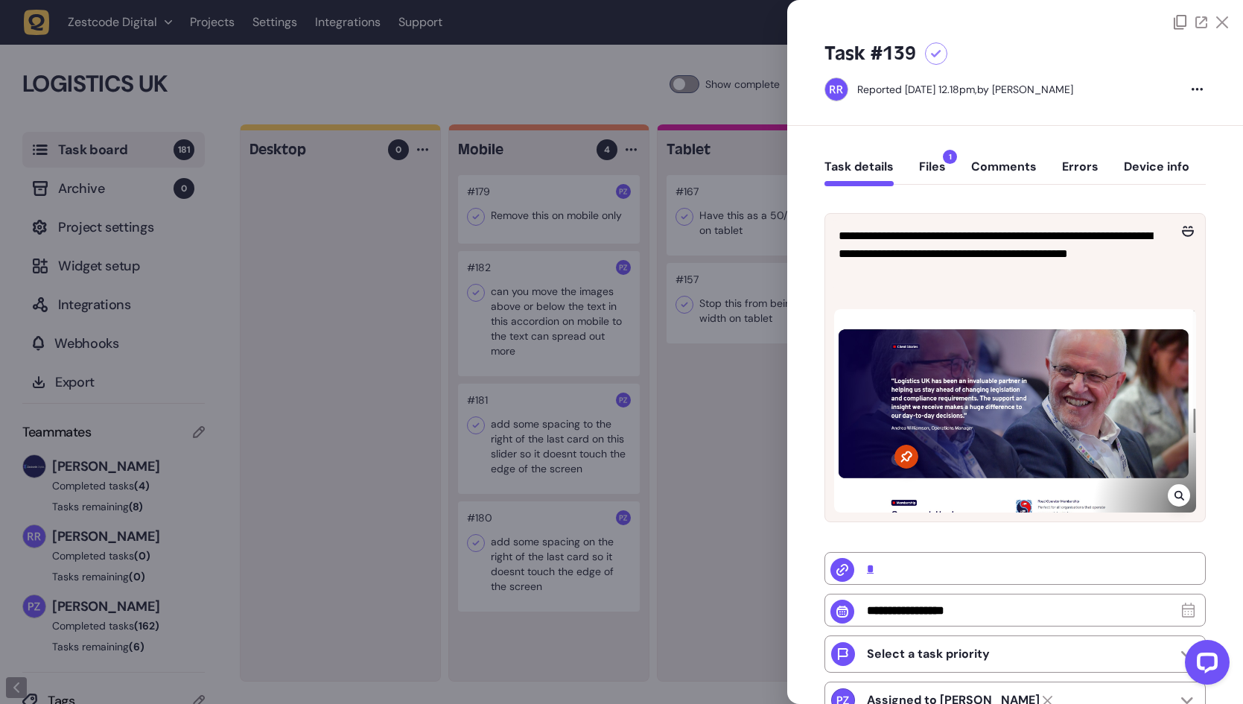
click at [931, 168] on button "Files 1" at bounding box center [932, 172] width 27 height 27
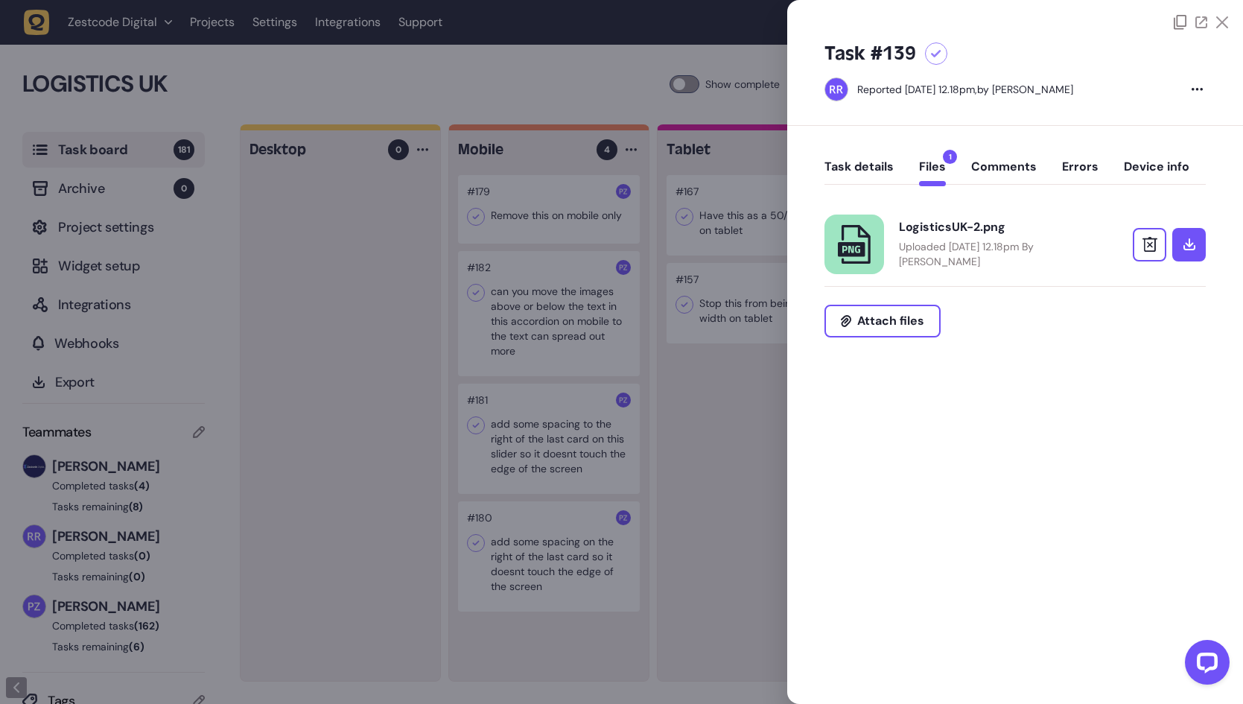
click at [963, 246] on p "Uploaded [DATE] 12.18pm By [PERSON_NAME]" at bounding box center [996, 254] width 194 height 30
click at [865, 163] on button "Task details" at bounding box center [858, 172] width 69 height 27
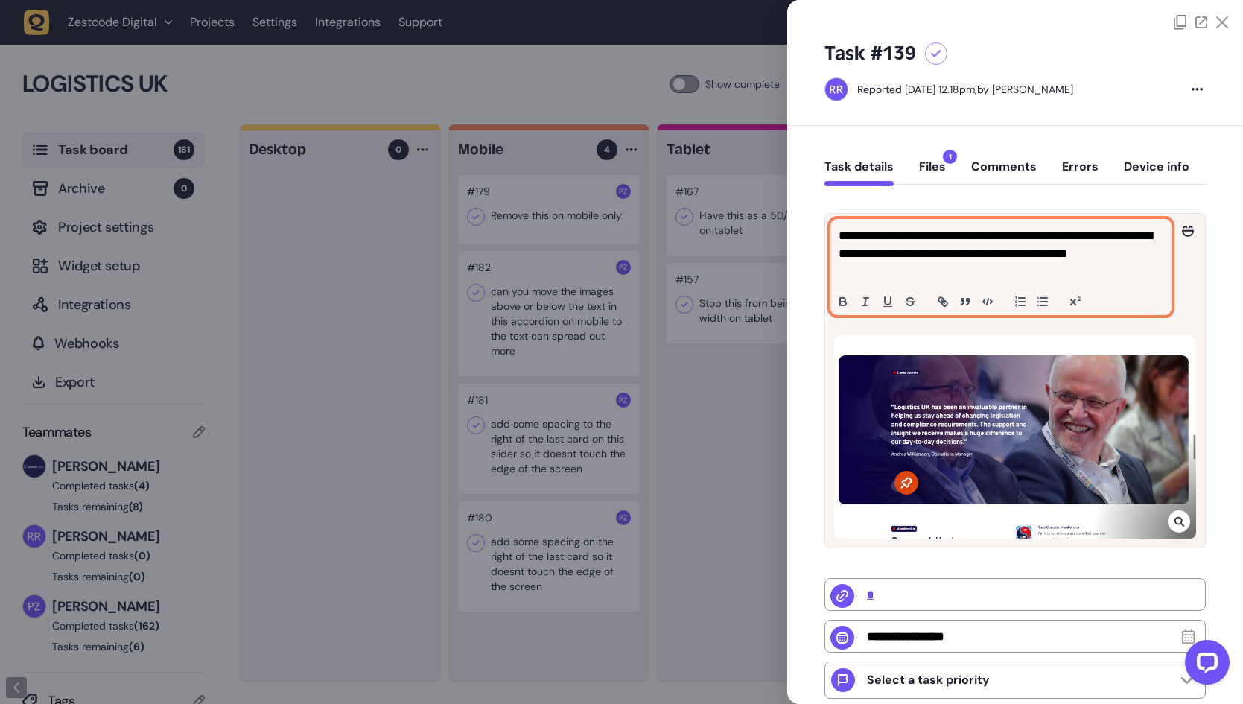
click at [1023, 276] on p "**********" at bounding box center [998, 254] width 321 height 54
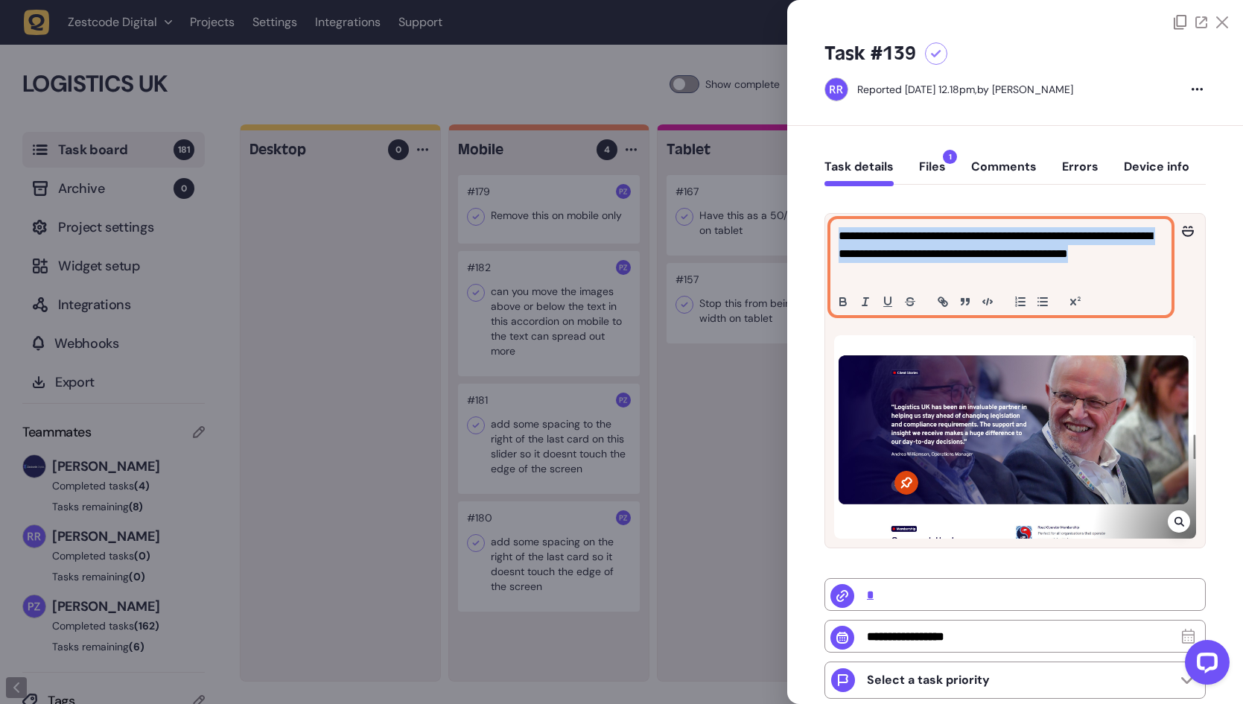
click at [1023, 276] on p "**********" at bounding box center [998, 254] width 321 height 54
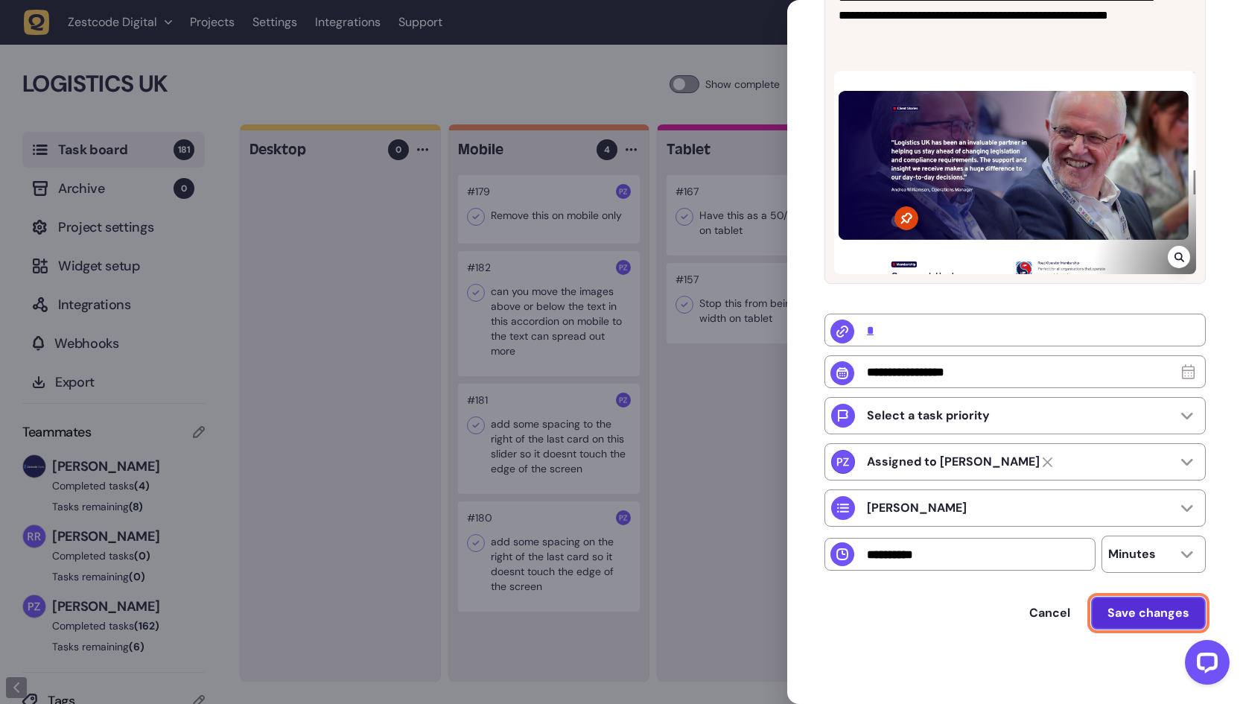
click at [1133, 622] on button "Save changes" at bounding box center [1148, 612] width 115 height 33
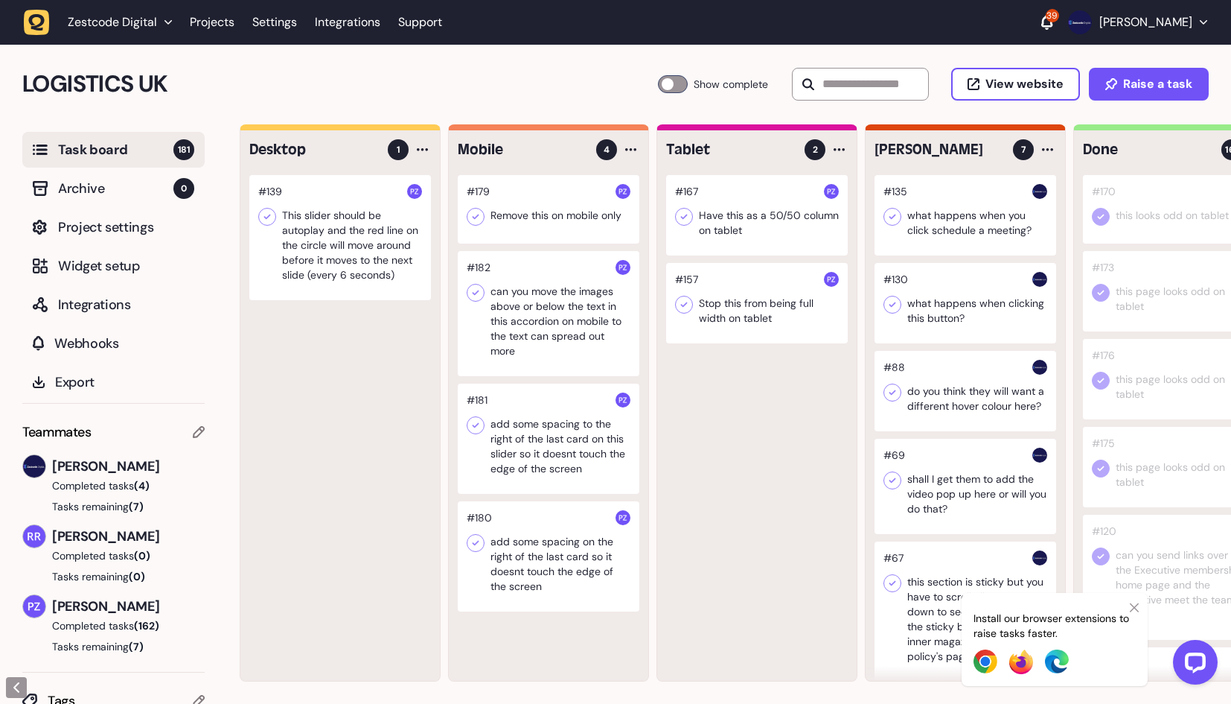
click at [972, 212] on div at bounding box center [966, 215] width 182 height 80
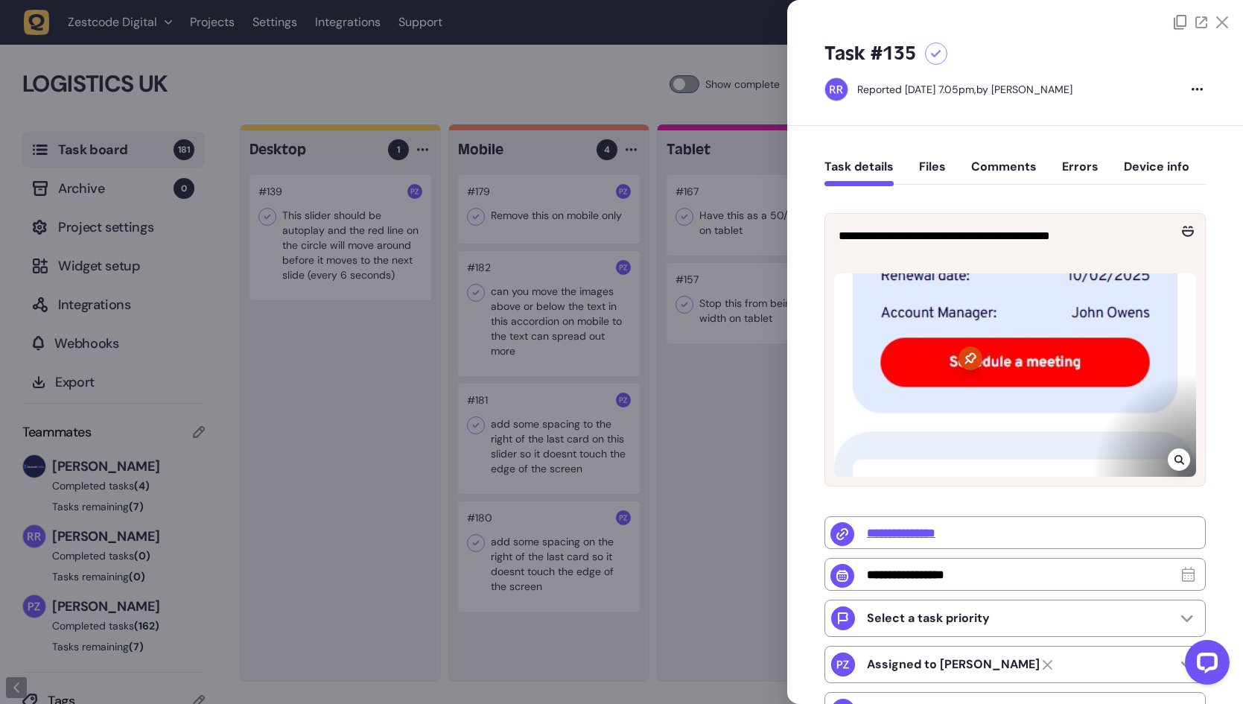
click at [595, 383] on div at bounding box center [621, 352] width 1243 height 704
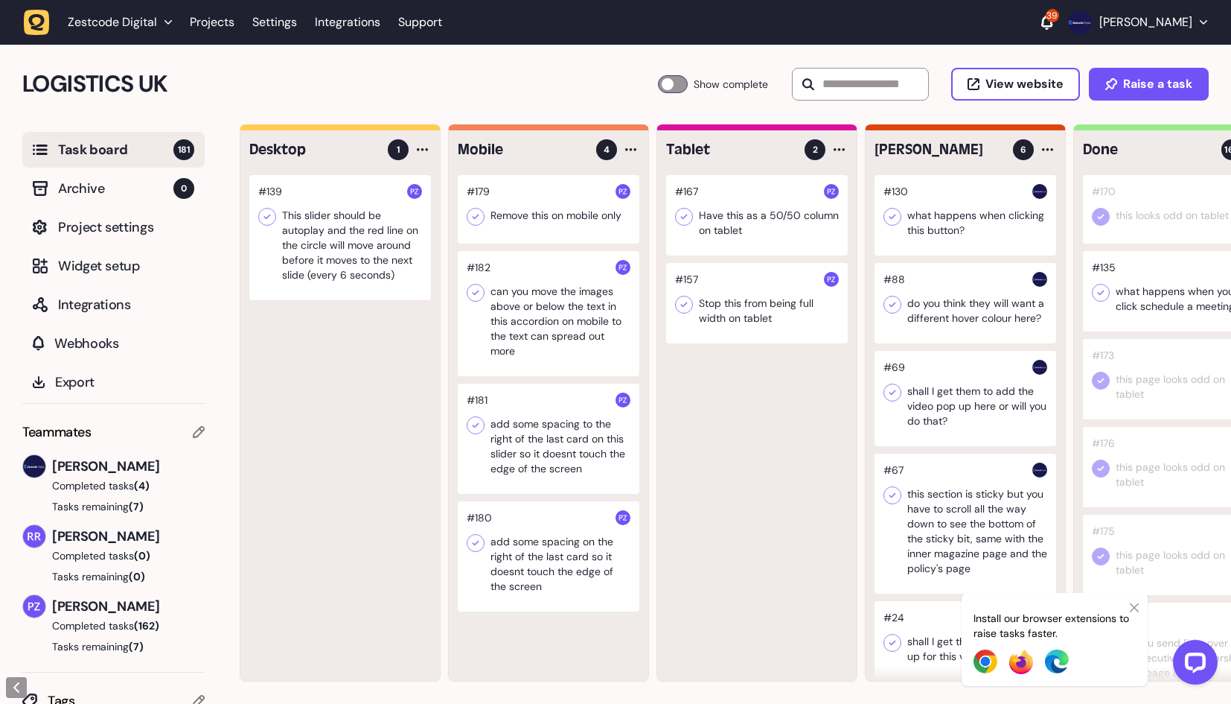
click at [967, 226] on div at bounding box center [966, 215] width 182 height 80
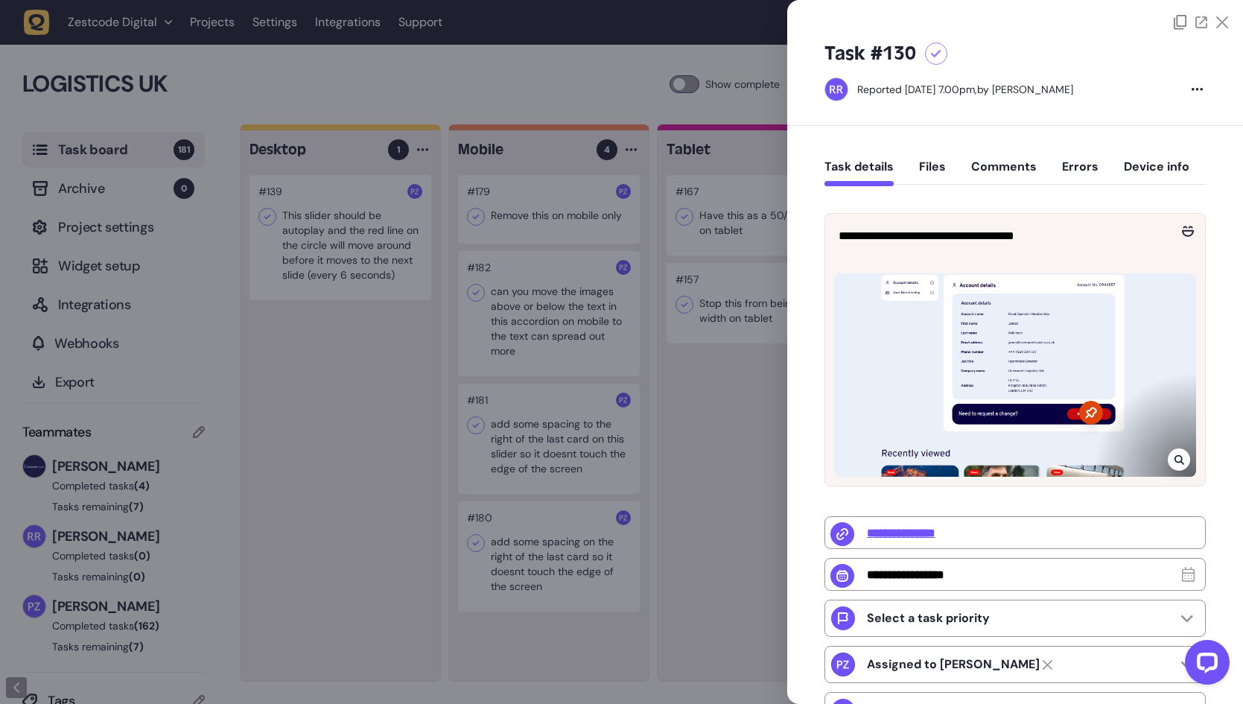
click at [683, 334] on div at bounding box center [621, 352] width 1243 height 704
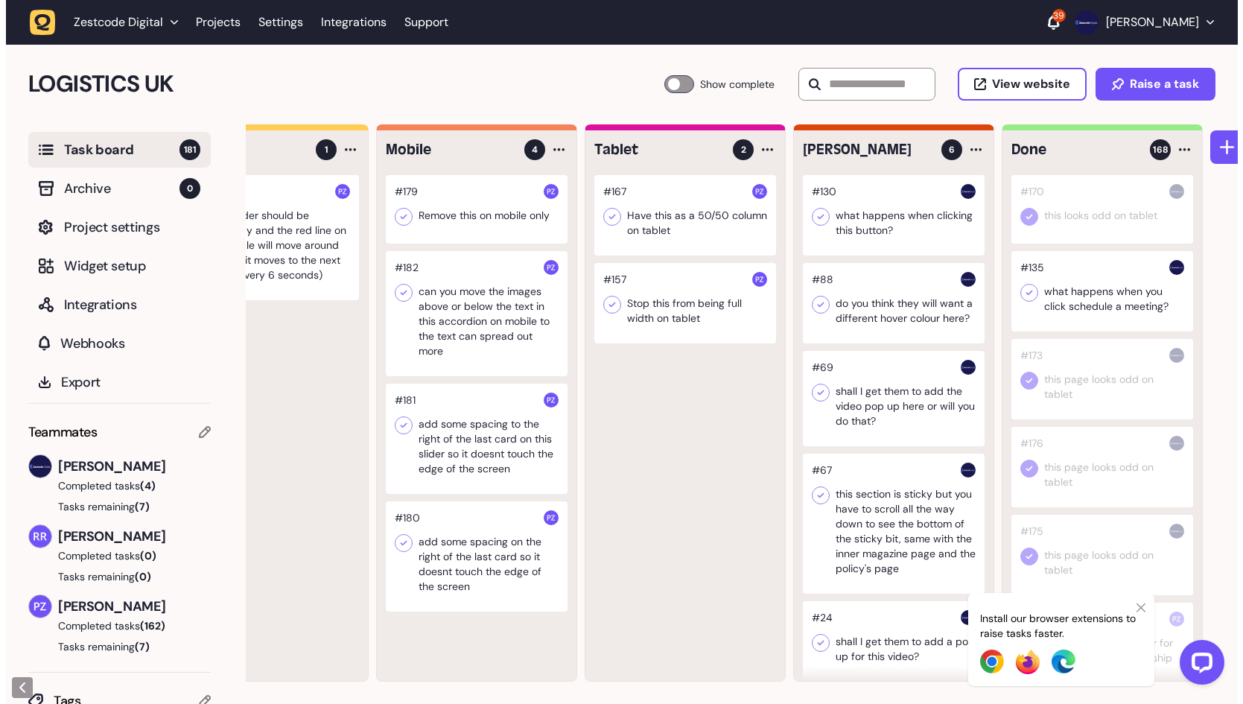
scroll to position [0, 99]
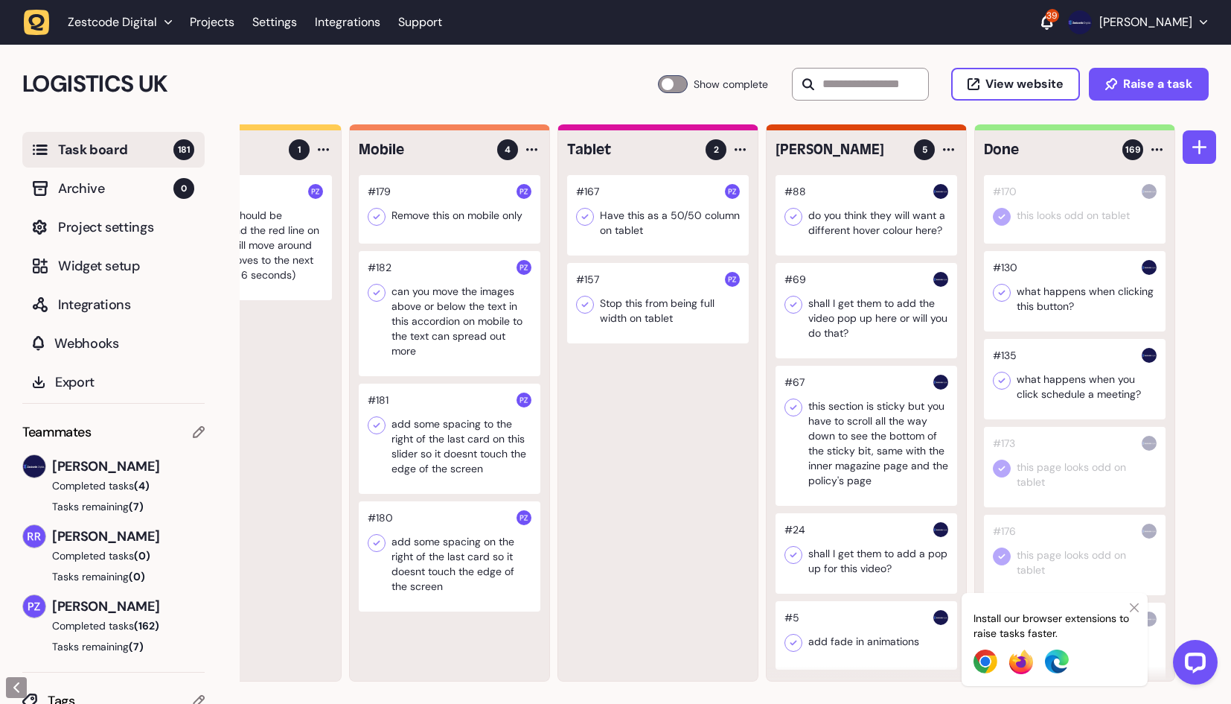
click at [916, 229] on div at bounding box center [867, 215] width 182 height 80
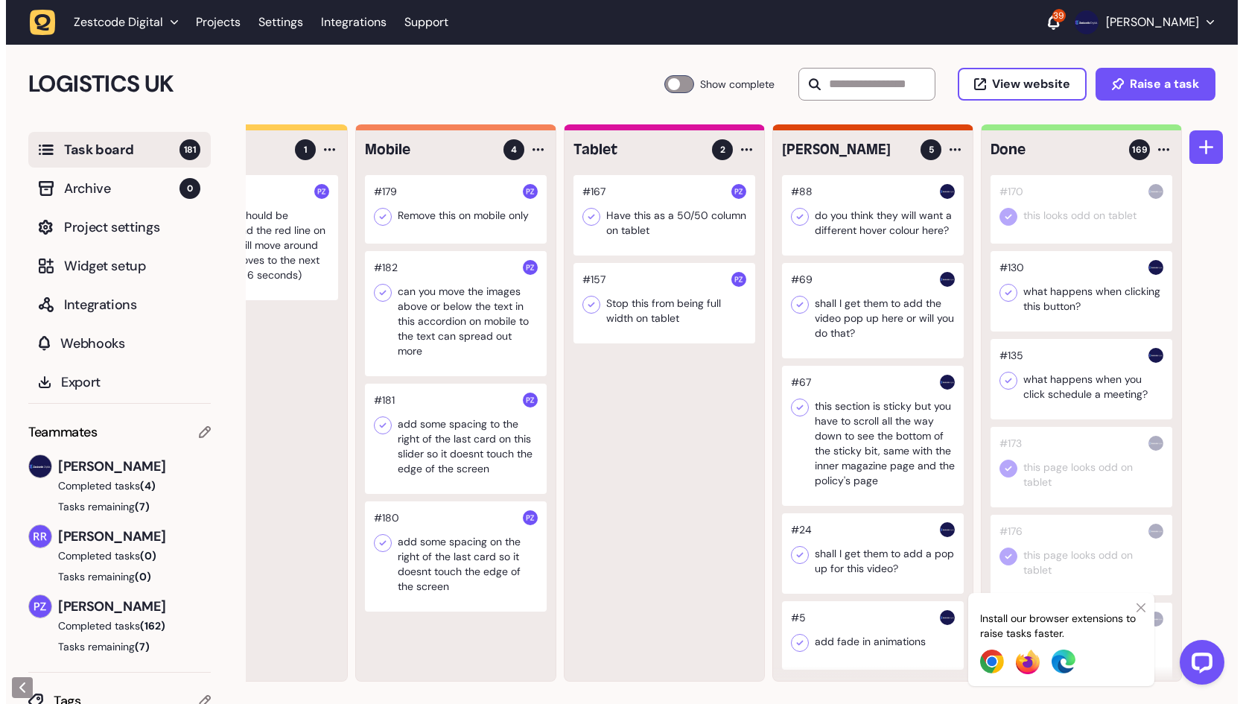
scroll to position [0, 88]
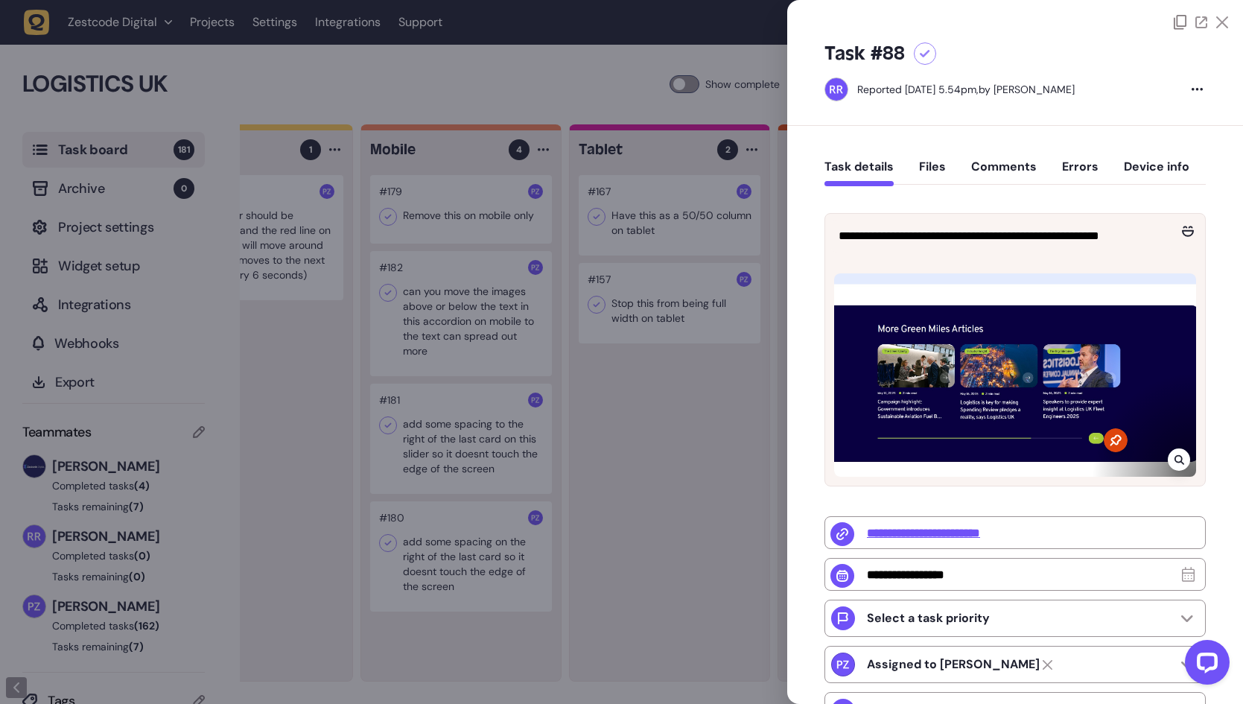
click at [1177, 453] on icon at bounding box center [1179, 459] width 10 height 12
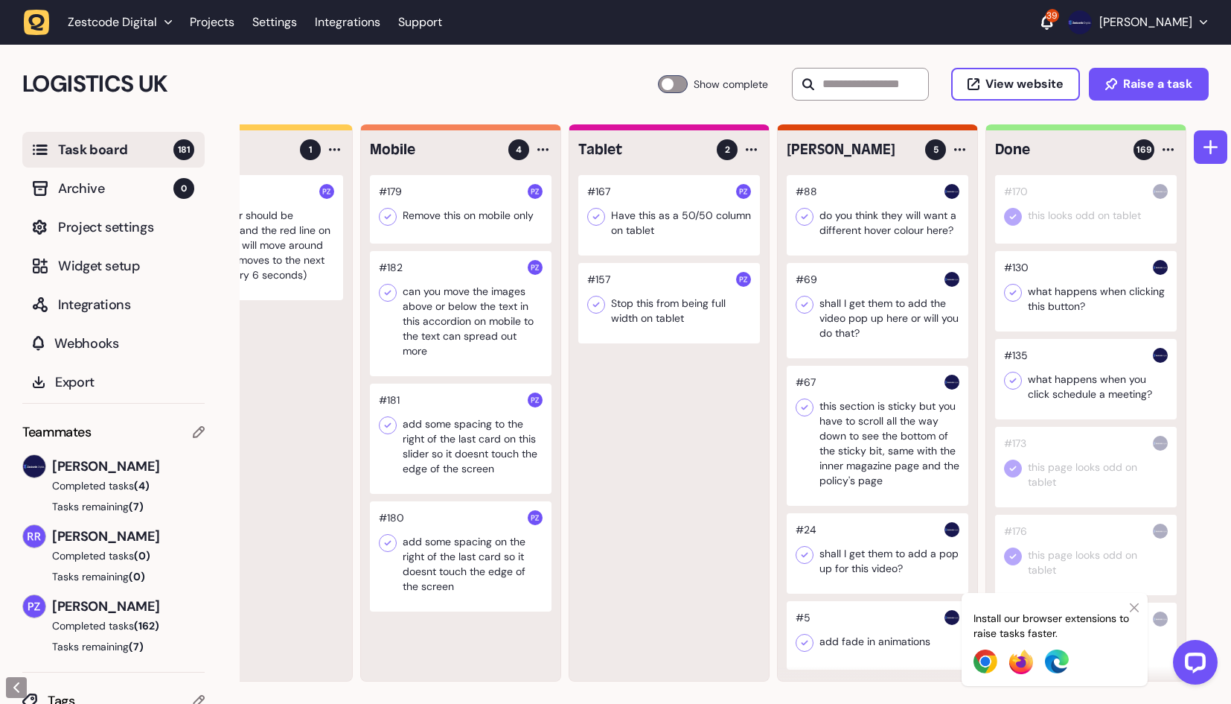
click at [882, 231] on div at bounding box center [878, 215] width 182 height 80
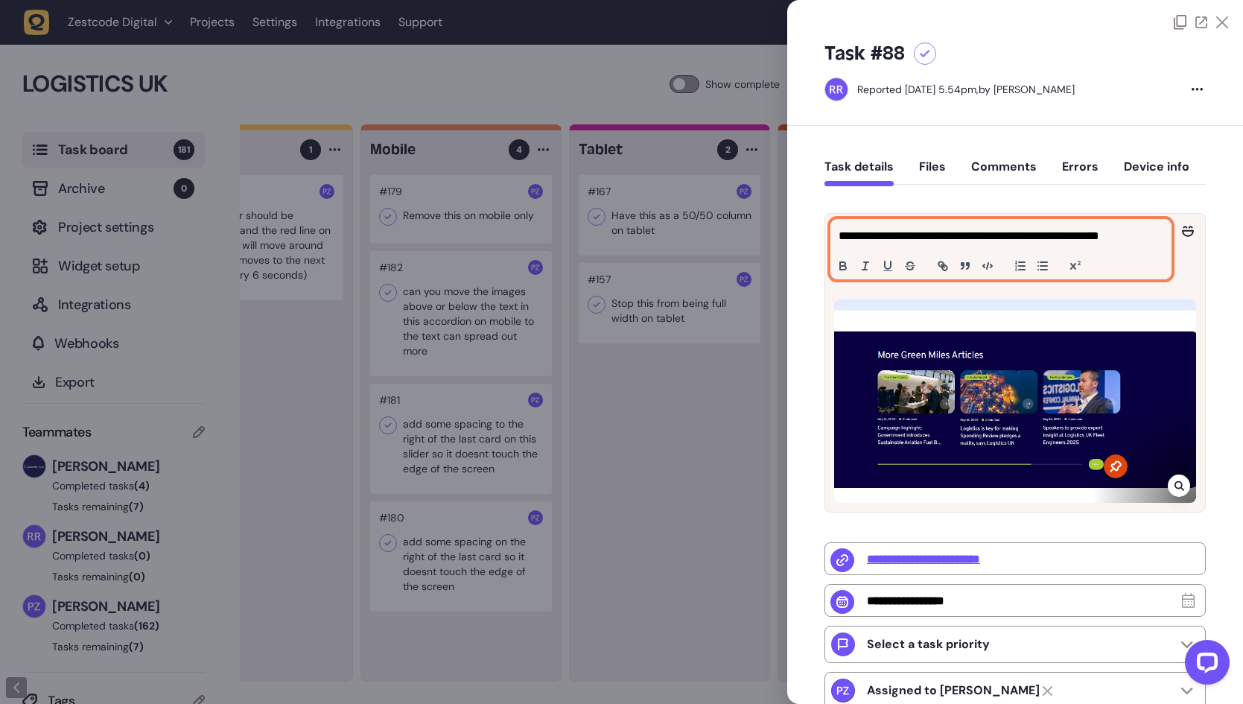
click at [1156, 237] on p "**********" at bounding box center [998, 236] width 321 height 18
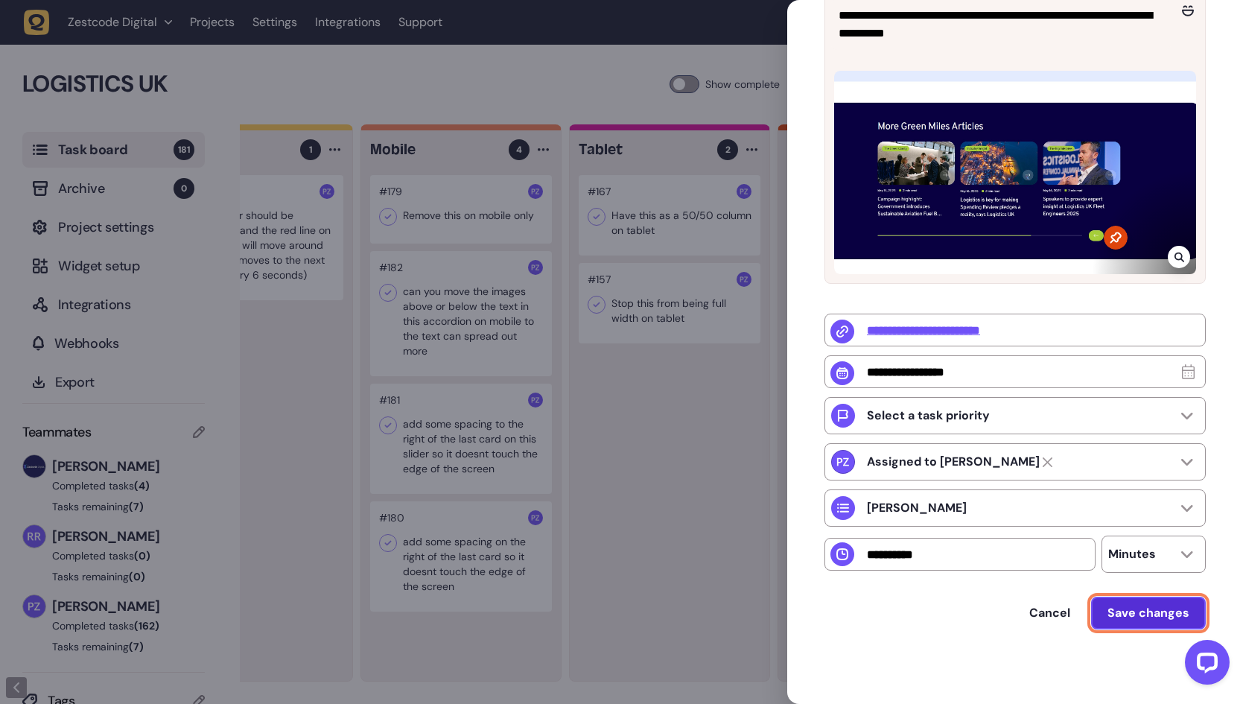
click at [1120, 603] on button "Save changes" at bounding box center [1148, 612] width 115 height 33
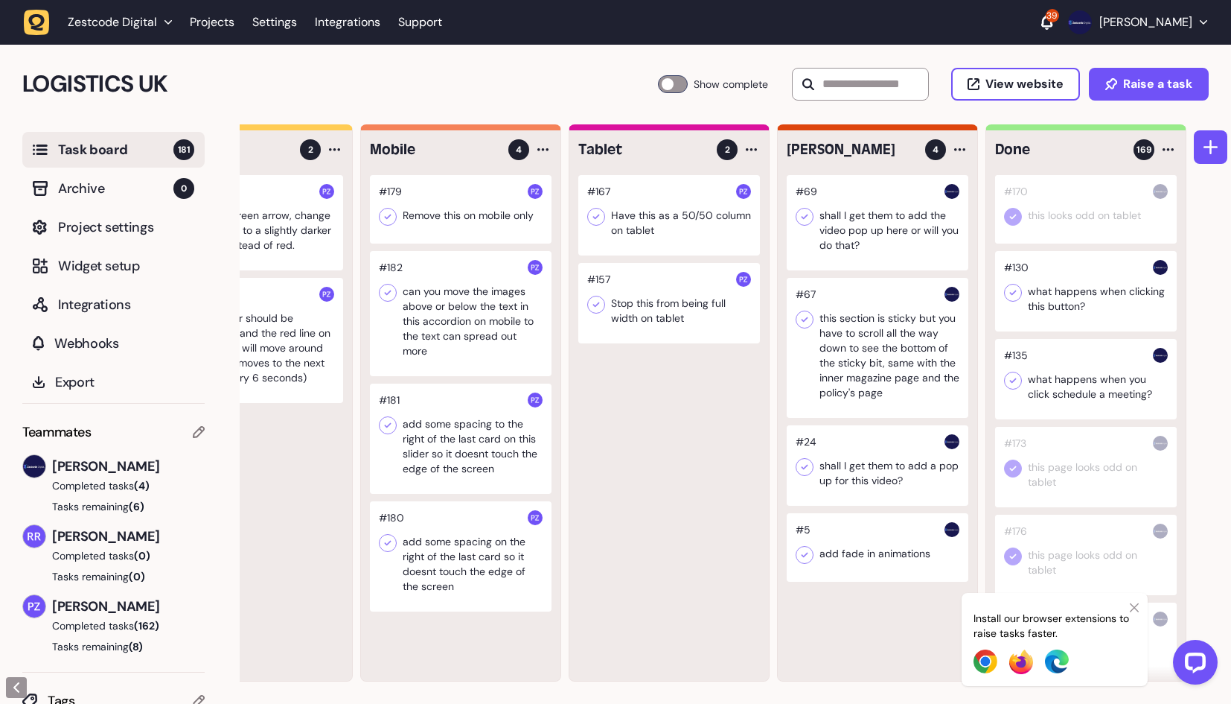
click at [861, 236] on div at bounding box center [878, 222] width 182 height 95
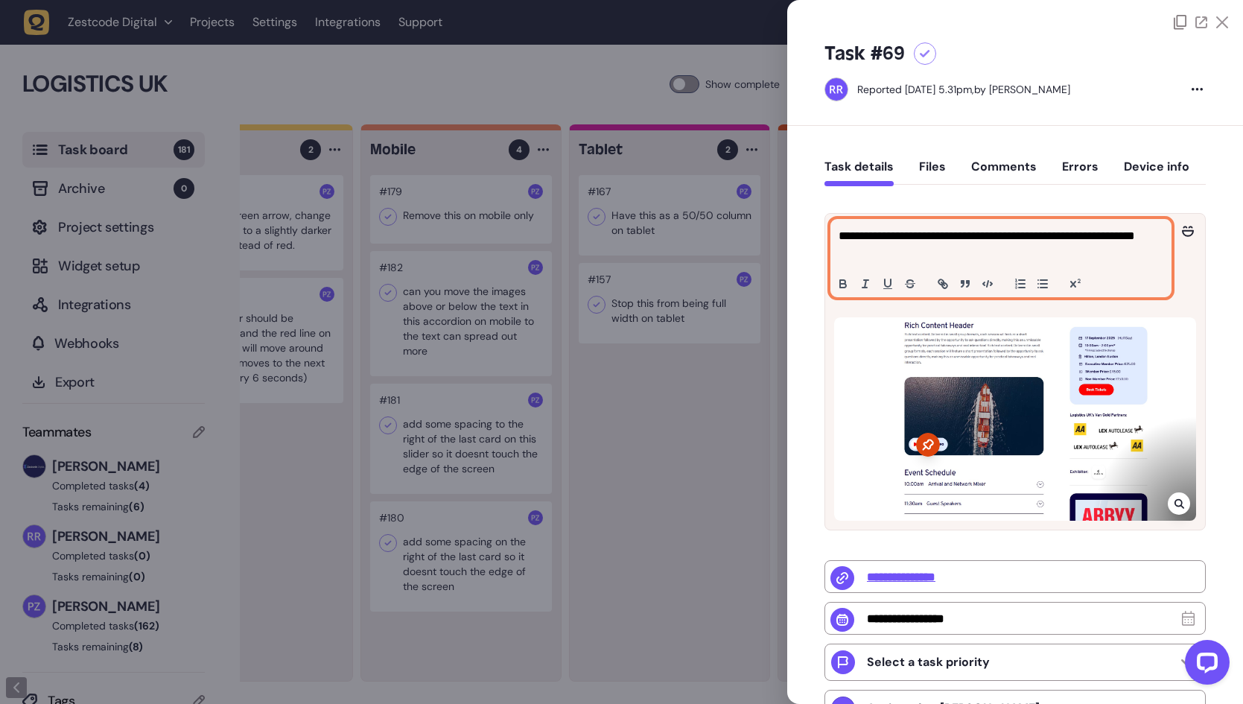
click at [943, 258] on p "**********" at bounding box center [998, 245] width 321 height 36
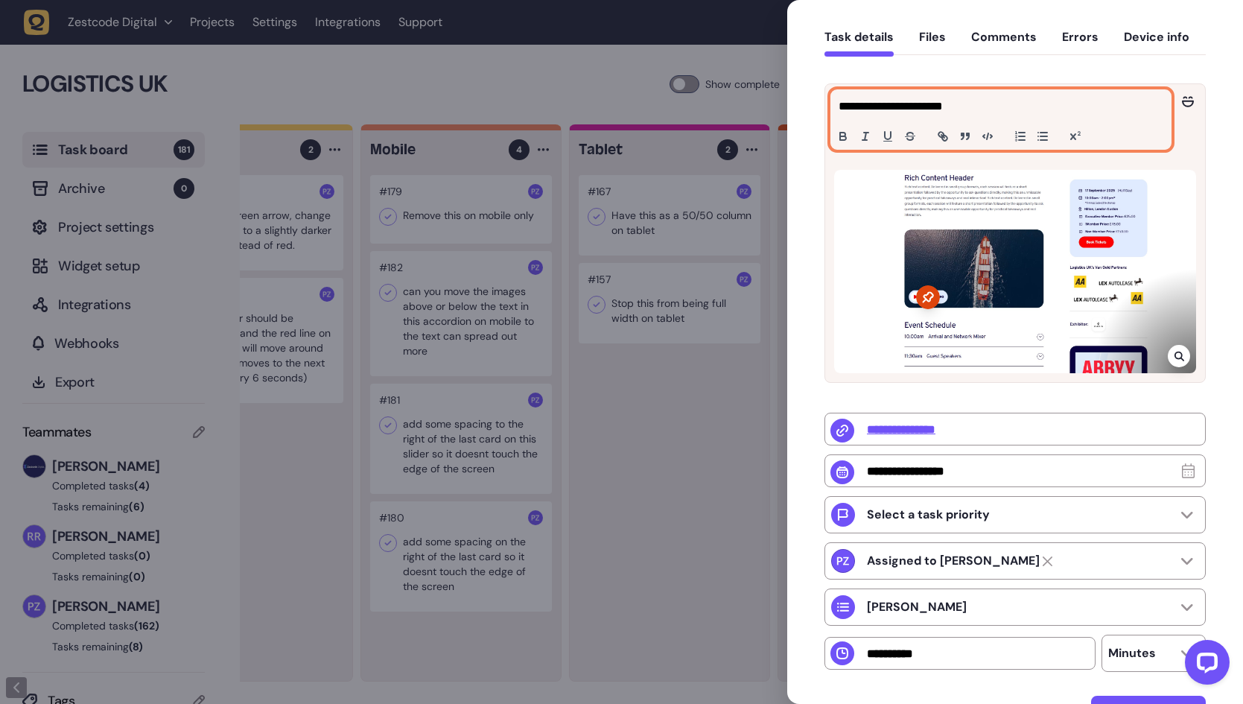
scroll to position [233, 0]
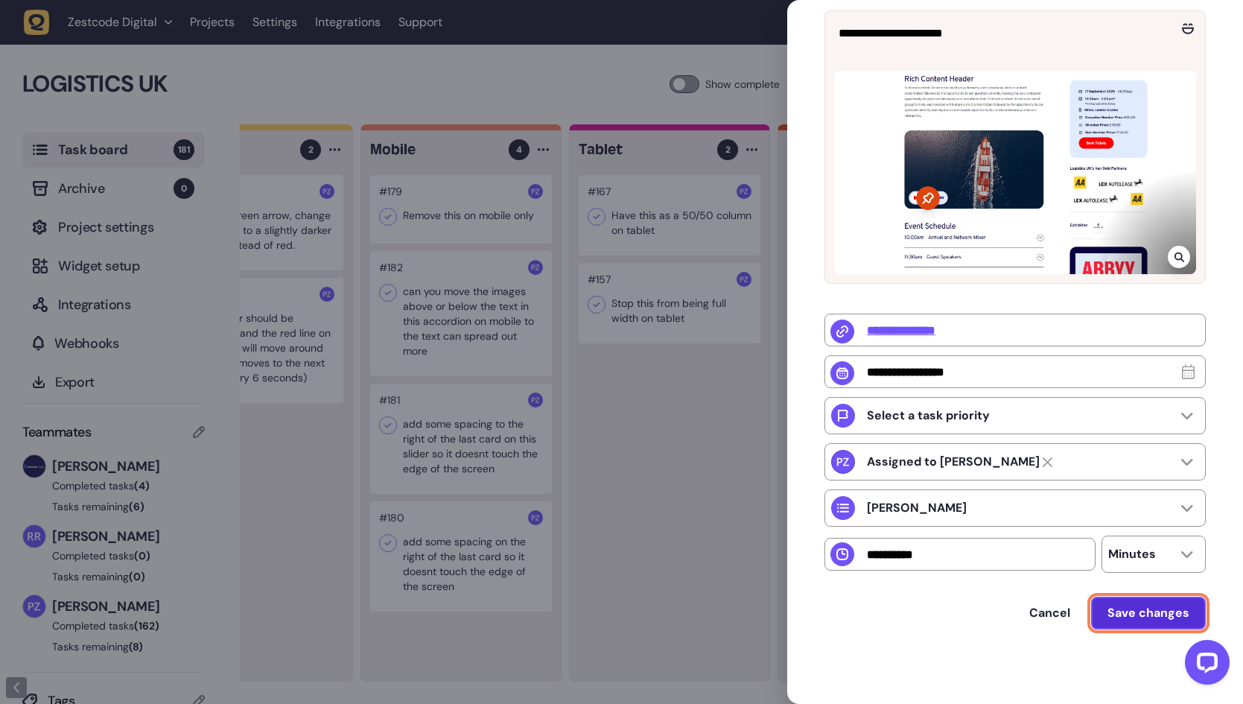
click at [1141, 608] on span "Save changes" at bounding box center [1148, 613] width 82 height 12
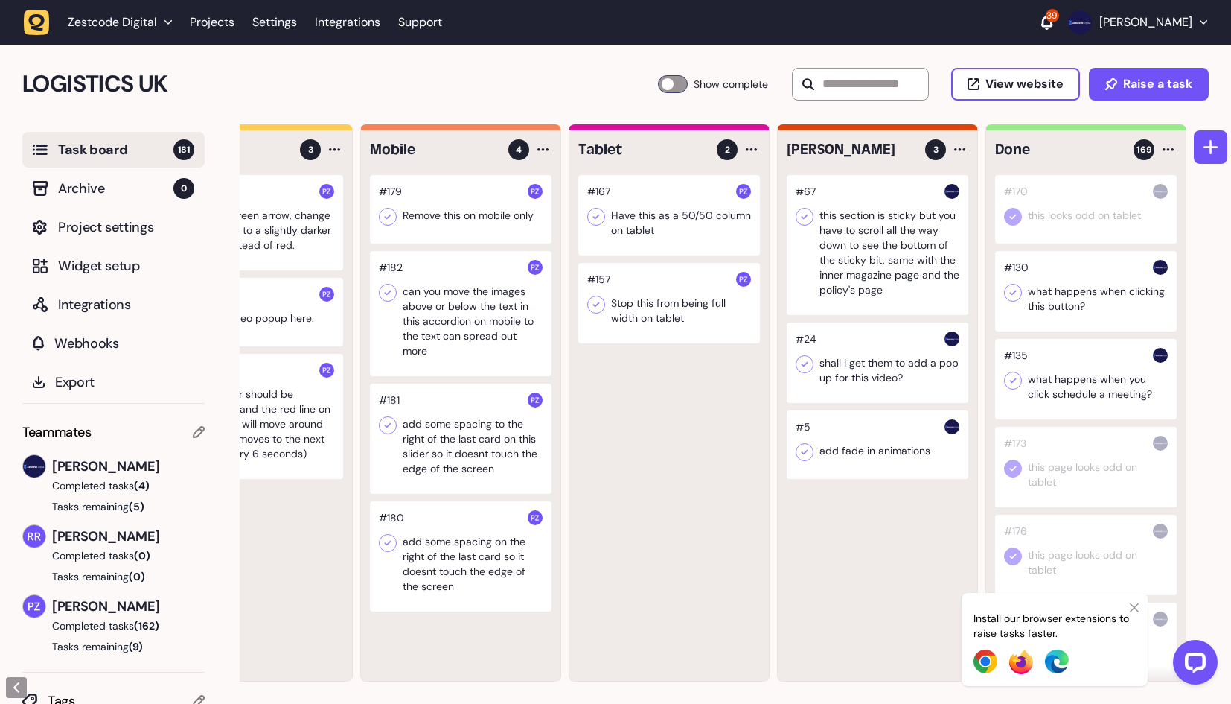
click at [850, 227] on div at bounding box center [878, 245] width 182 height 140
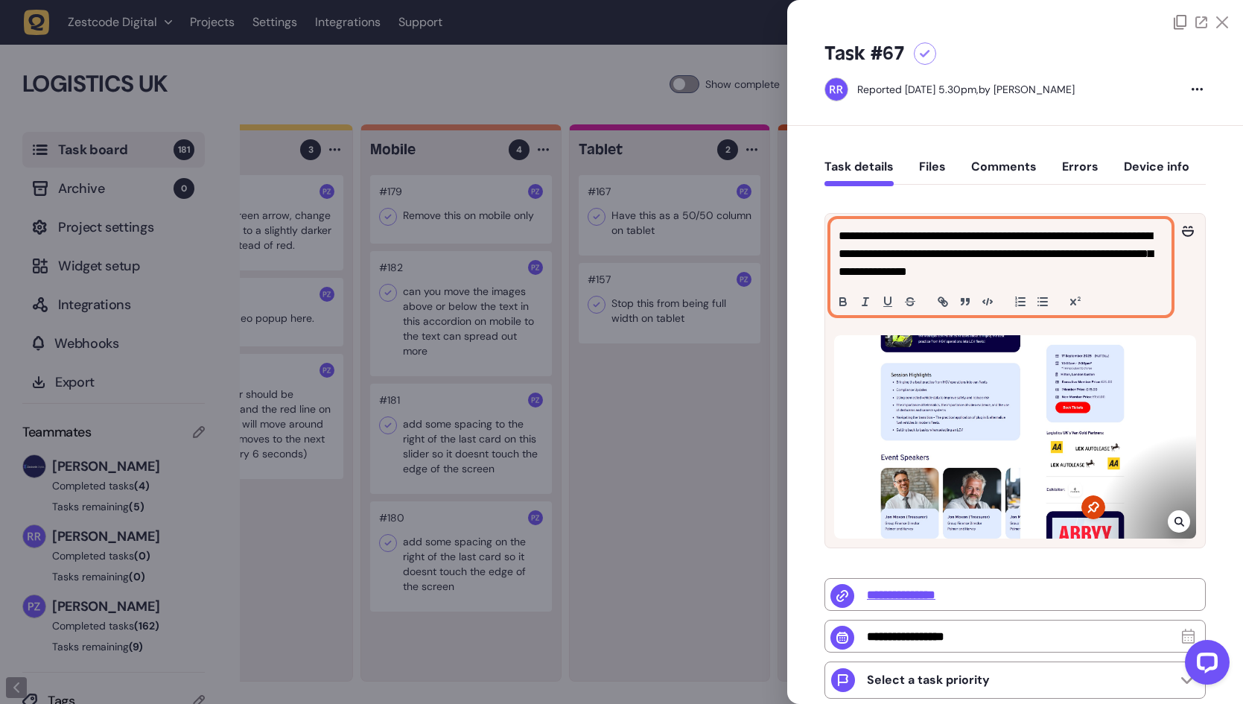
click at [1062, 272] on p "**********" at bounding box center [998, 254] width 321 height 54
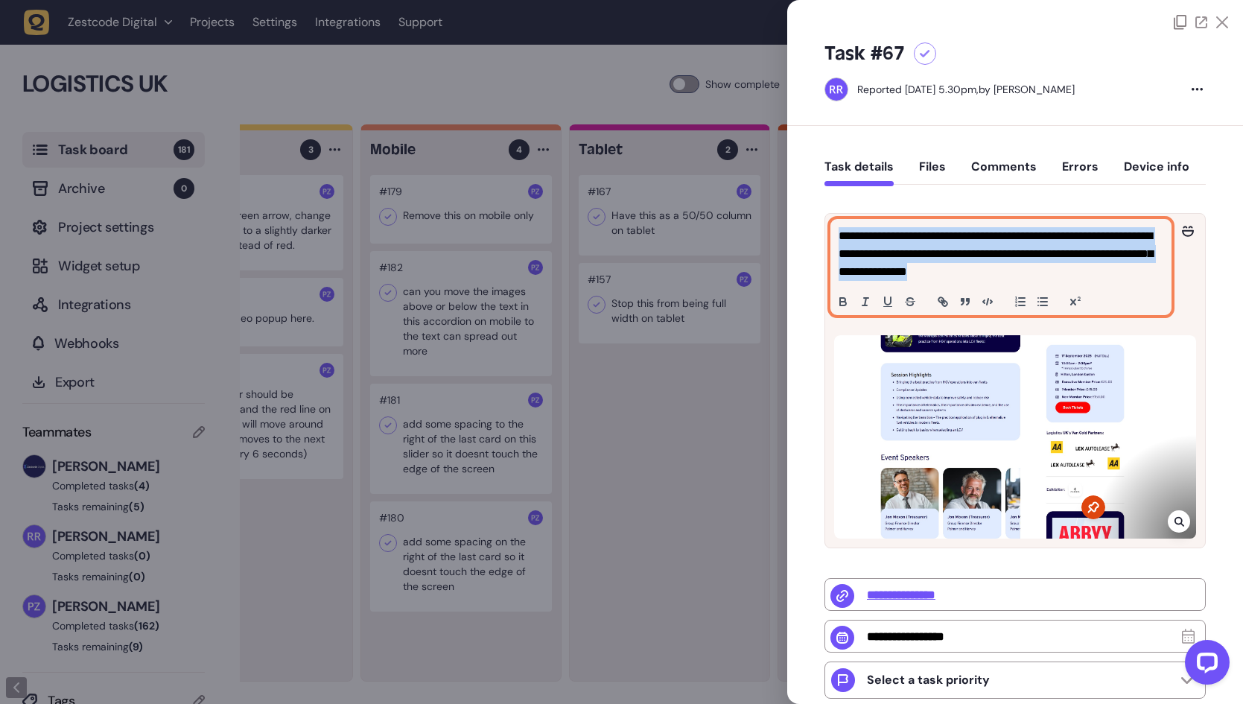
click at [1062, 272] on p "**********" at bounding box center [998, 254] width 321 height 54
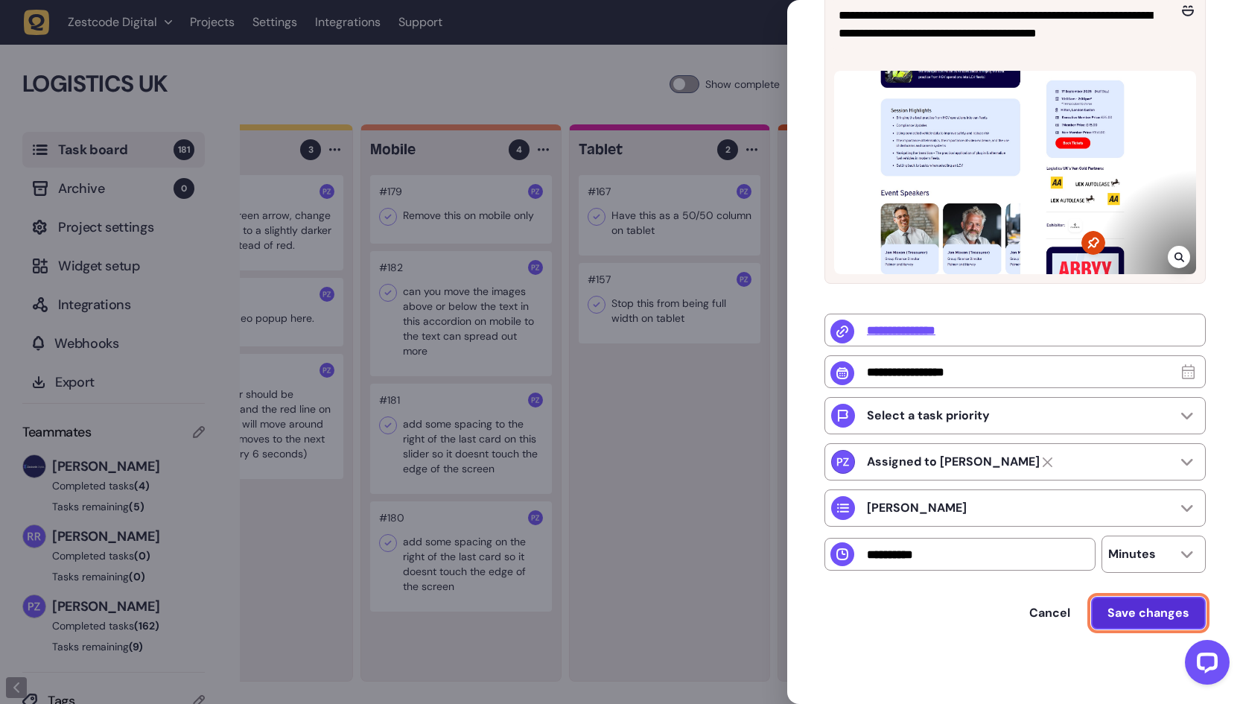
click at [1129, 608] on span "Save changes" at bounding box center [1148, 613] width 82 height 12
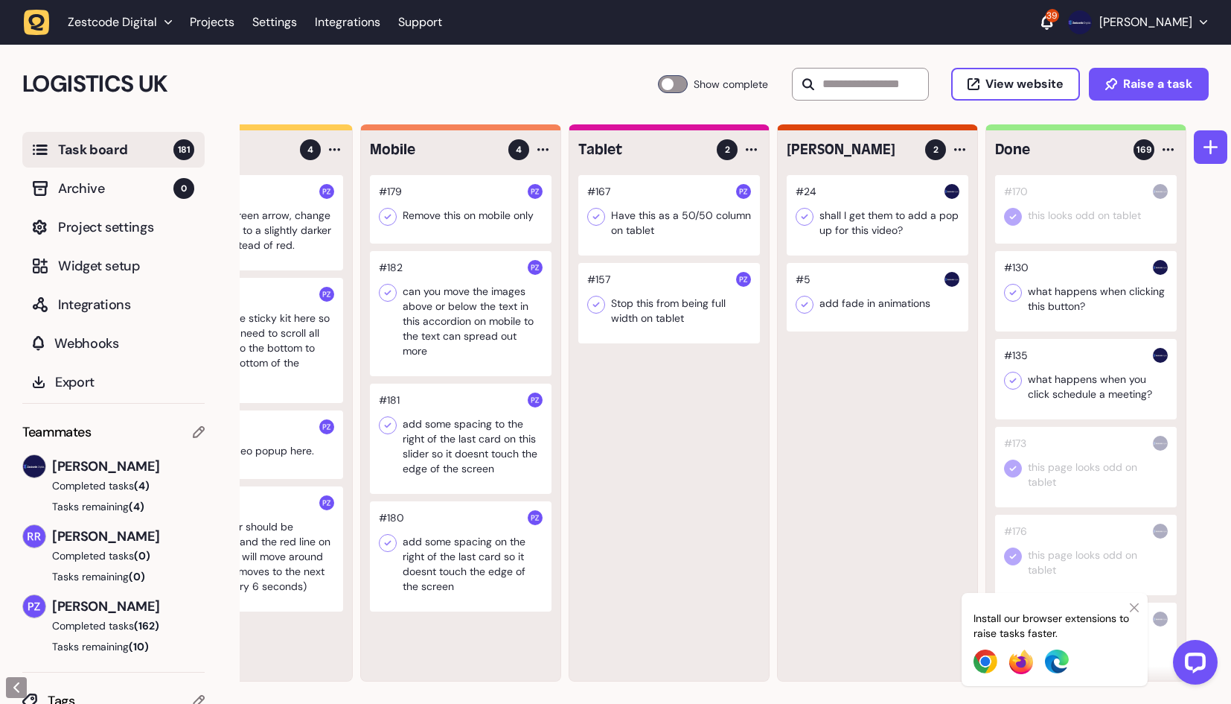
click at [901, 223] on div at bounding box center [878, 215] width 182 height 80
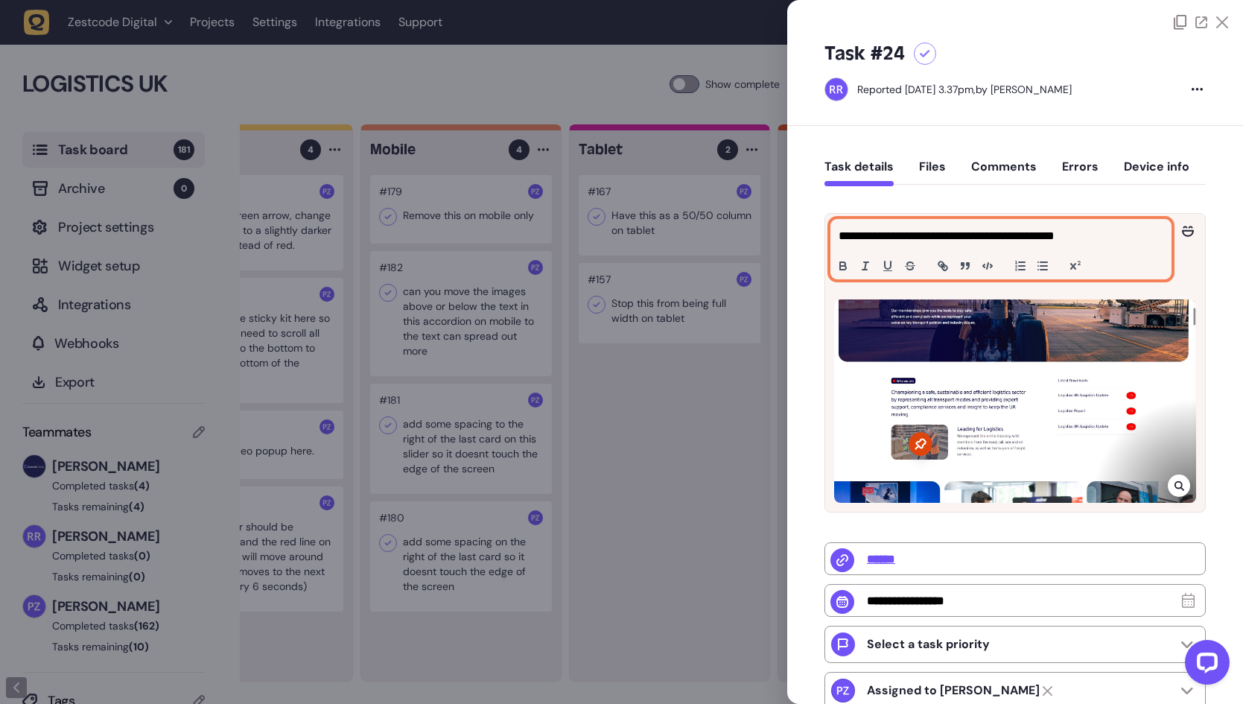
click at [967, 237] on p "**********" at bounding box center [998, 236] width 321 height 18
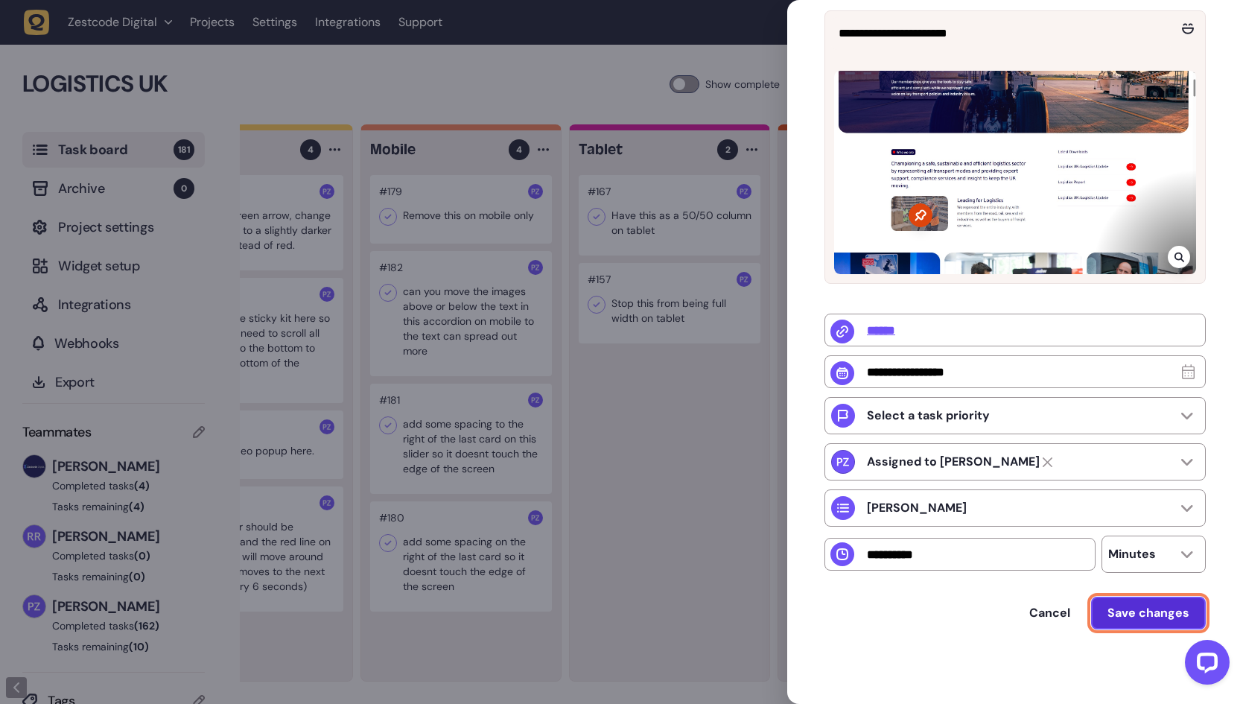
click at [1120, 602] on button "Save changes" at bounding box center [1148, 612] width 115 height 33
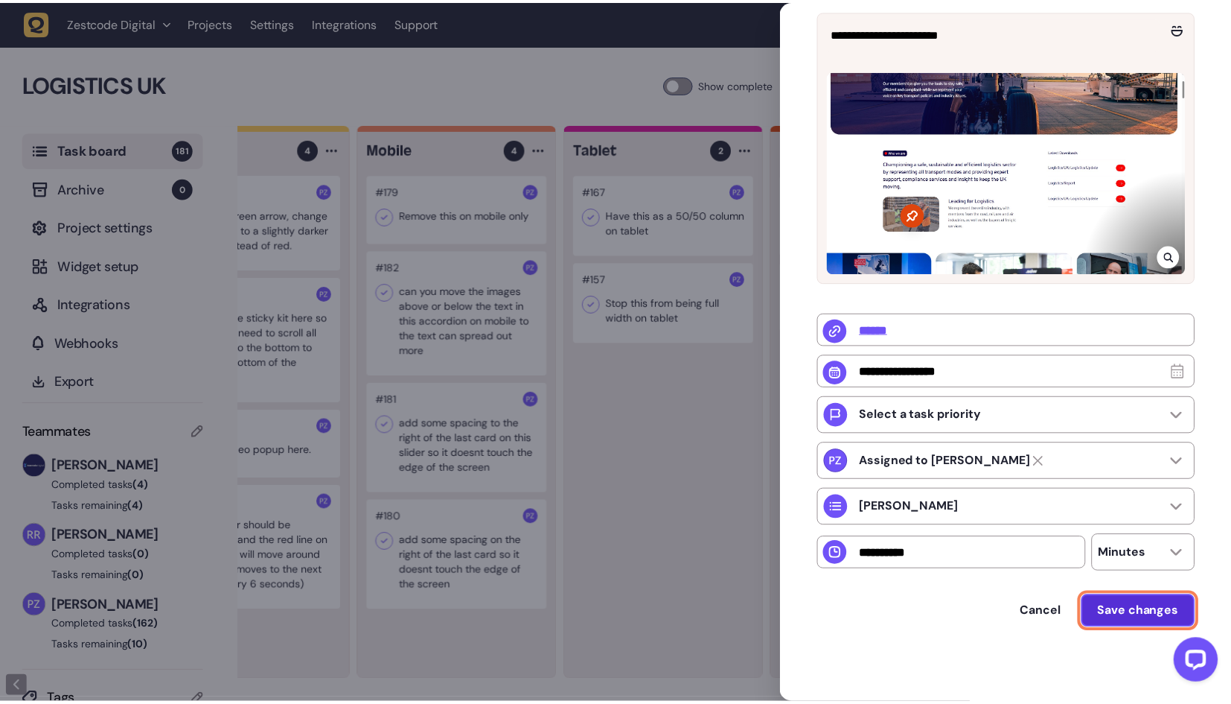
scroll to position [207, 0]
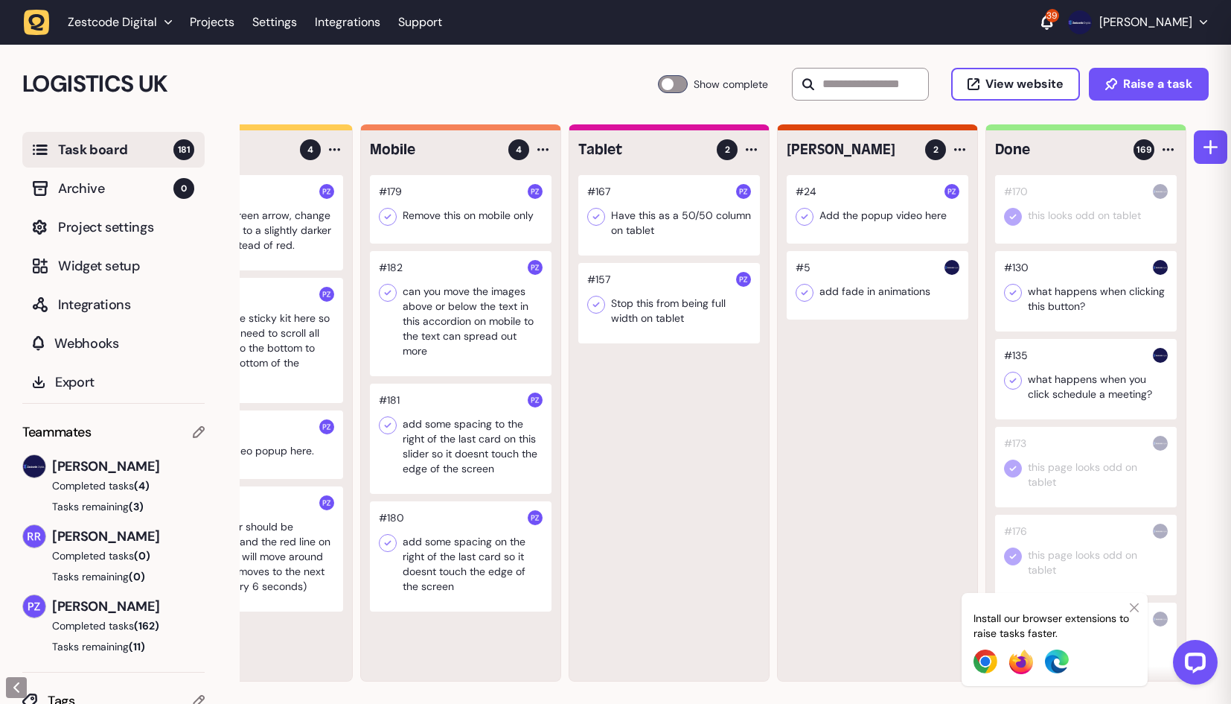
click at [487, 455] on div at bounding box center [461, 438] width 182 height 110
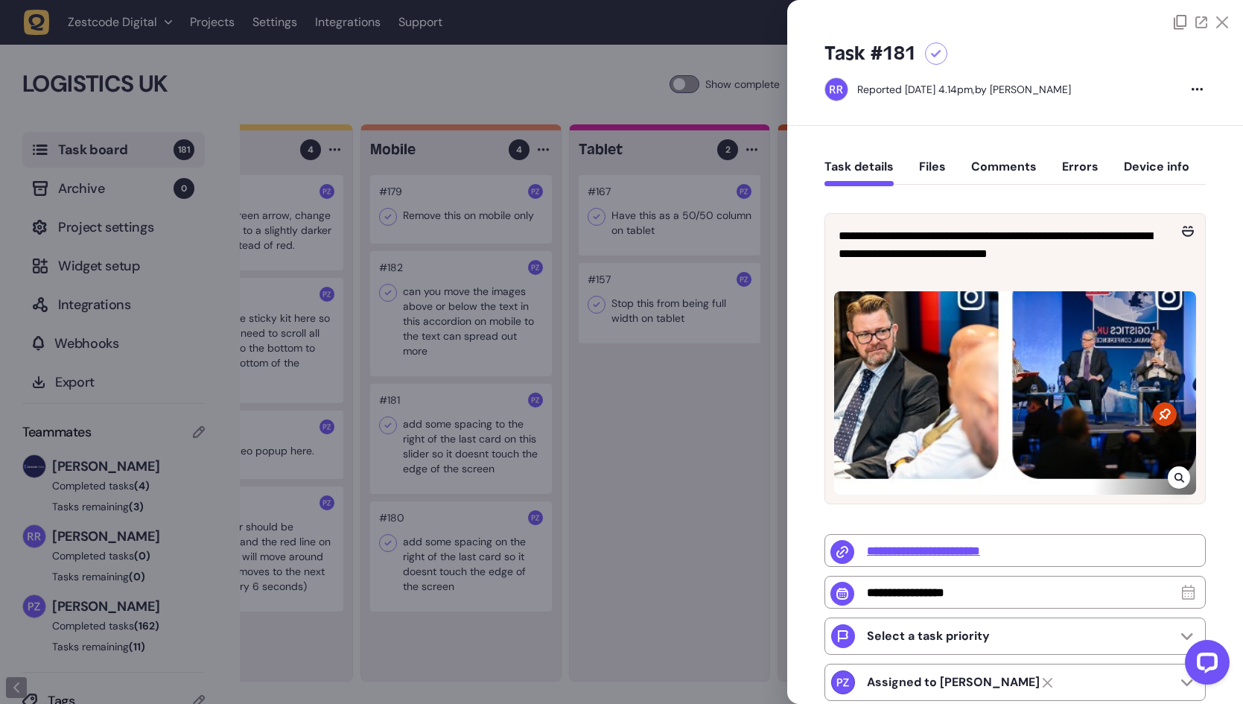
click at [727, 411] on div at bounding box center [621, 352] width 1243 height 704
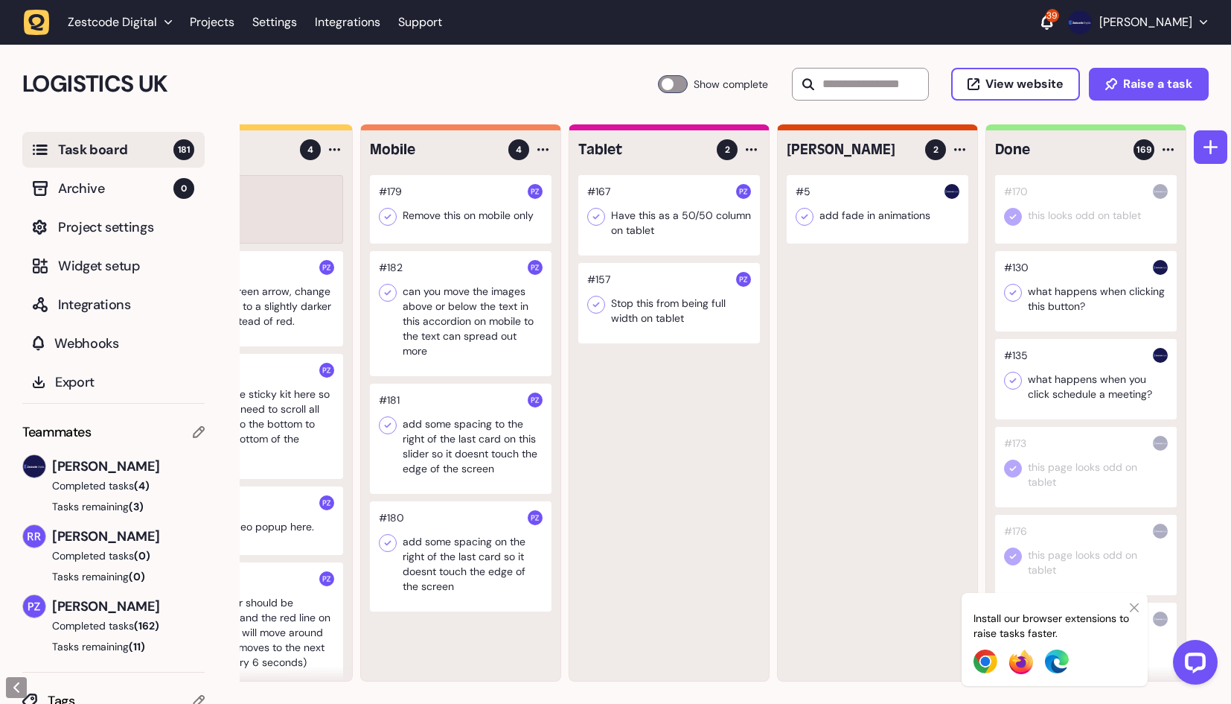
scroll to position [0, 80]
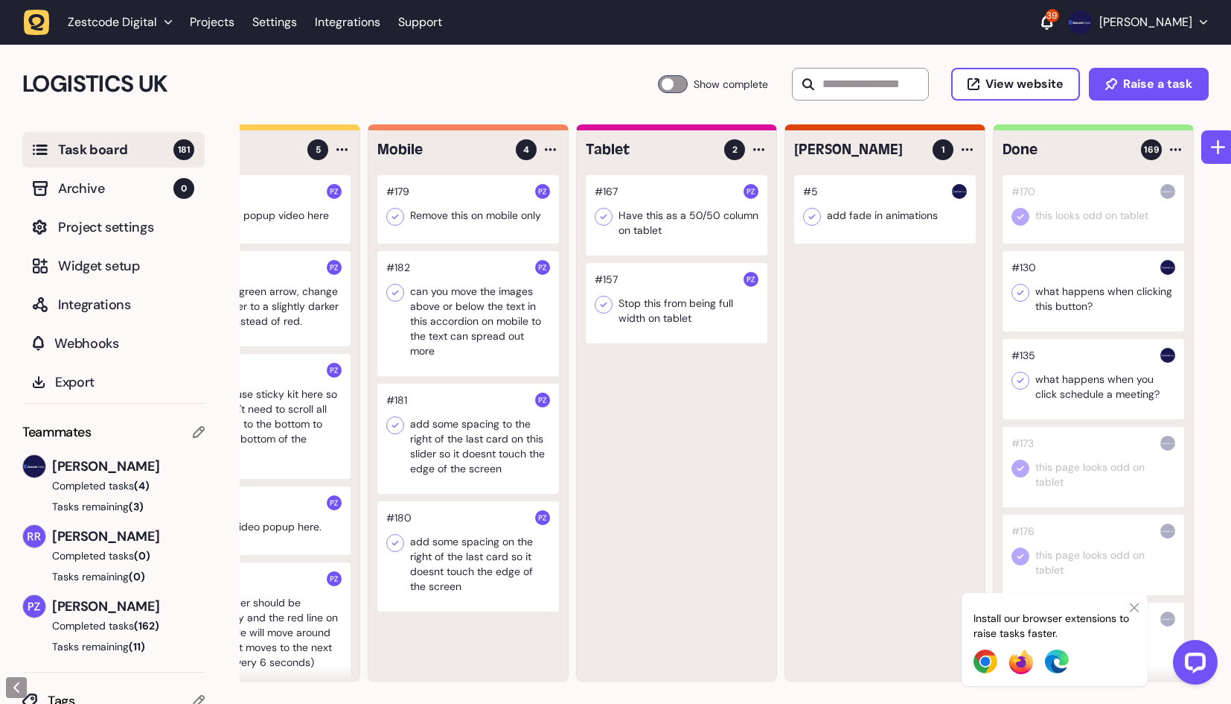
click at [877, 227] on div at bounding box center [885, 209] width 182 height 68
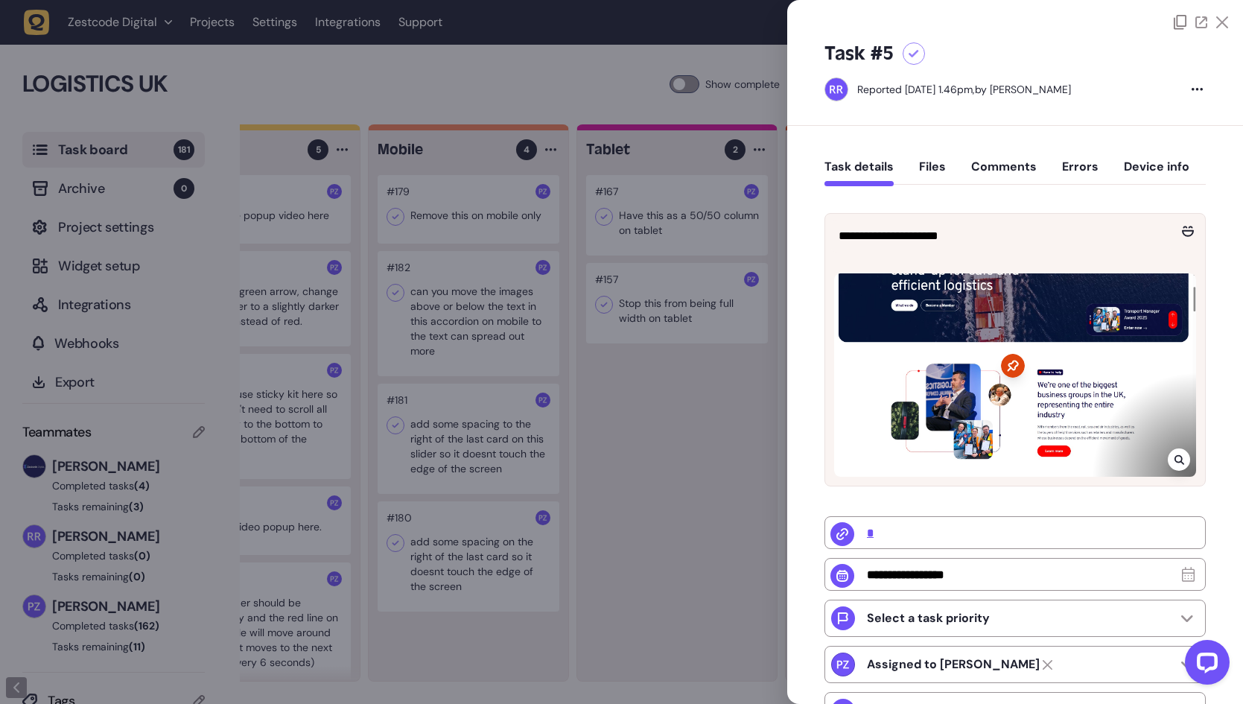
click at [1173, 459] on icon at bounding box center [1178, 460] width 10 height 10
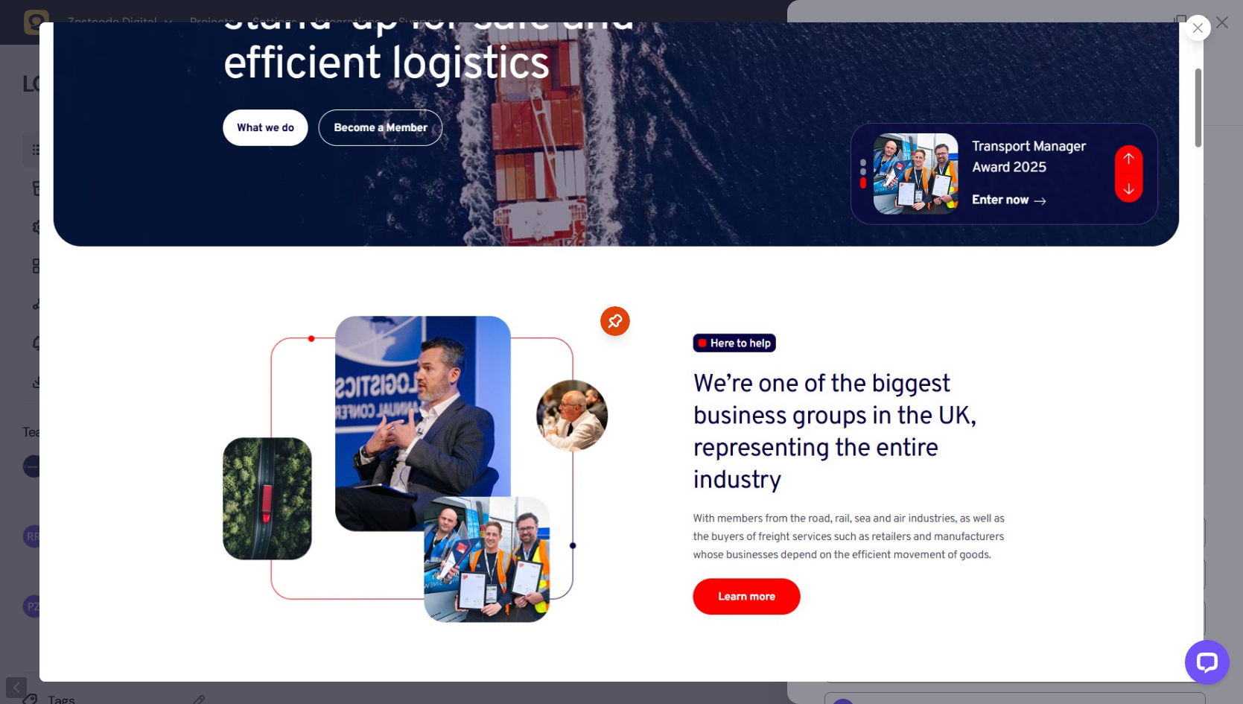
click at [1218, 363] on div at bounding box center [621, 352] width 1243 height 704
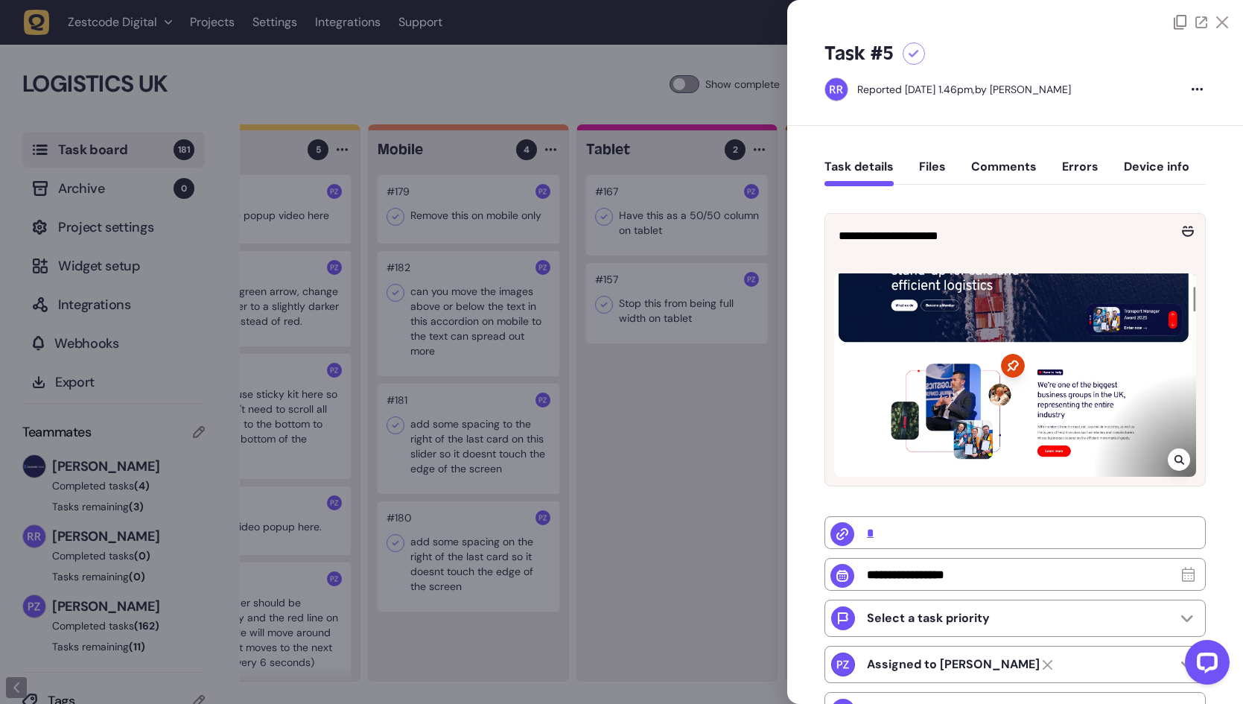
click at [691, 296] on div at bounding box center [621, 352] width 1243 height 704
